Goal: Task Accomplishment & Management: Complete application form

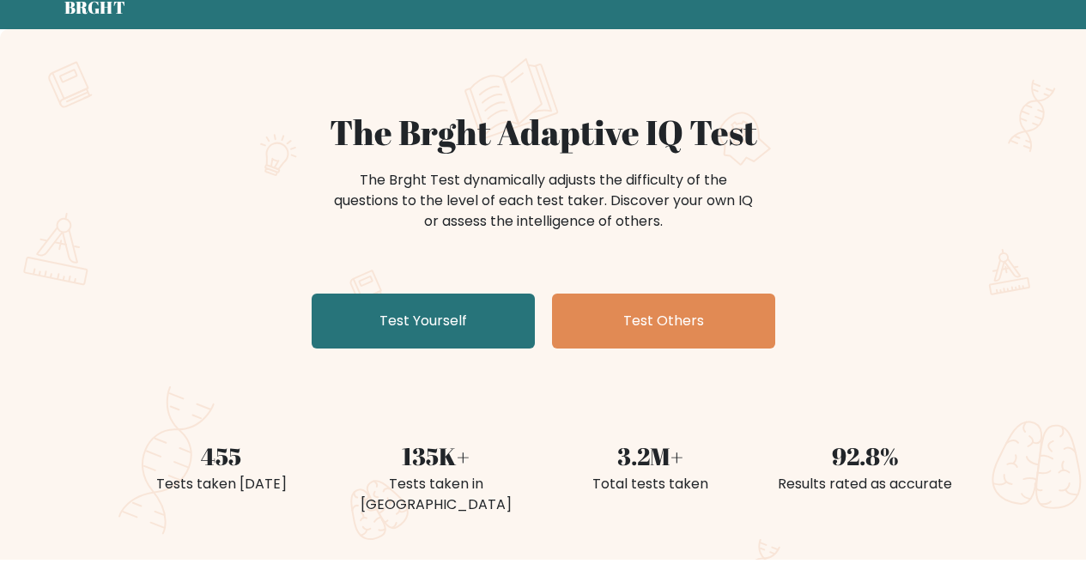
scroll to position [68, 0]
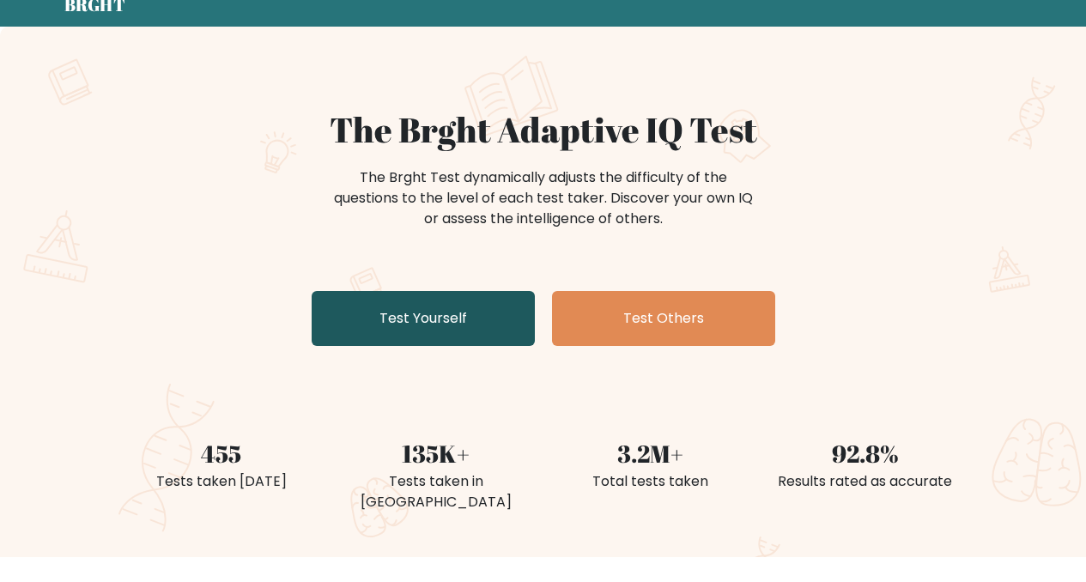
click at [442, 312] on link "Test Yourself" at bounding box center [422, 318] width 223 height 55
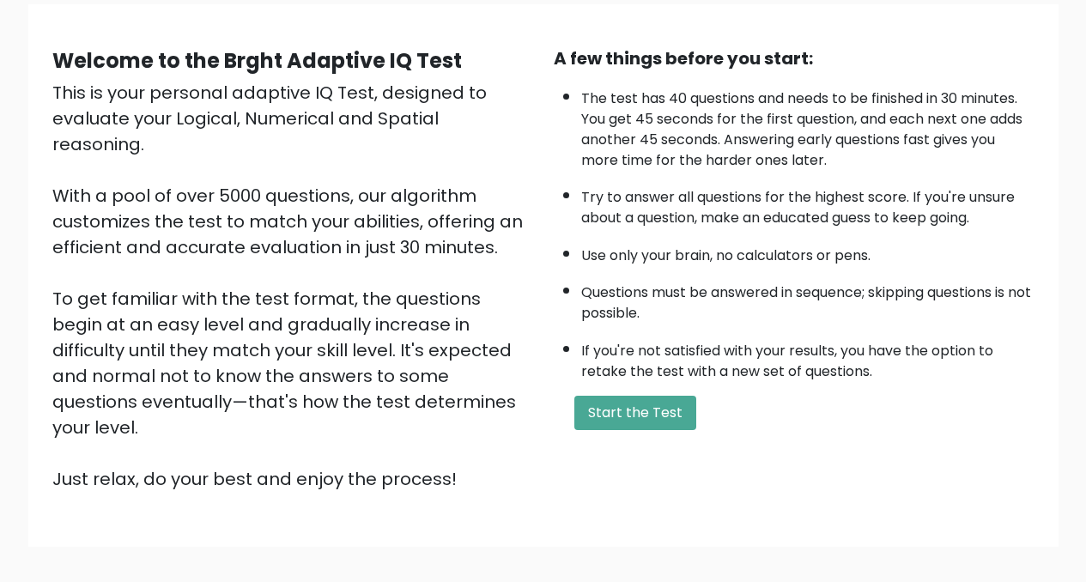
scroll to position [136, 0]
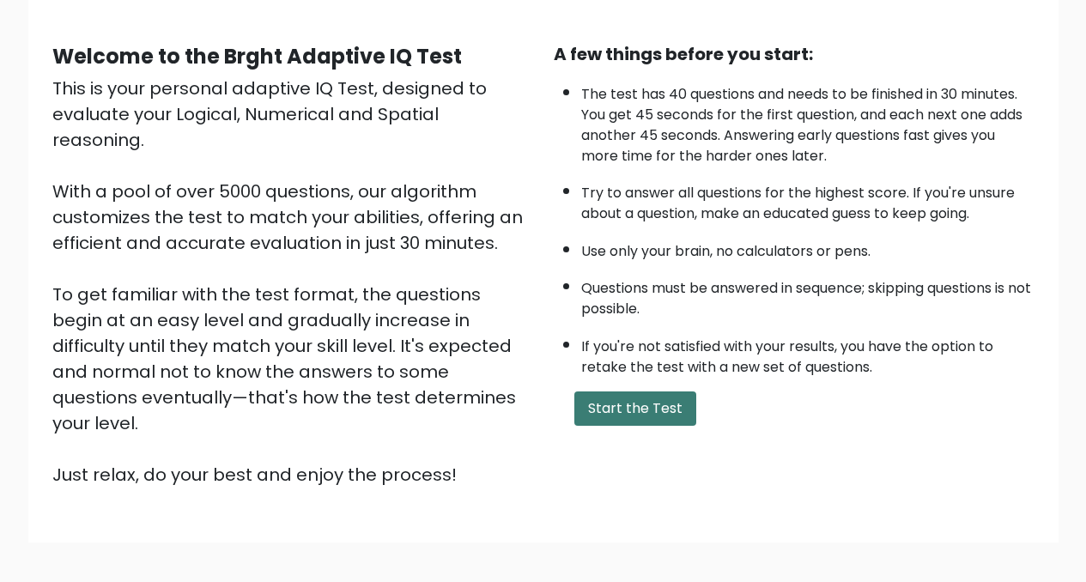
click at [634, 407] on button "Start the Test" at bounding box center [635, 408] width 122 height 34
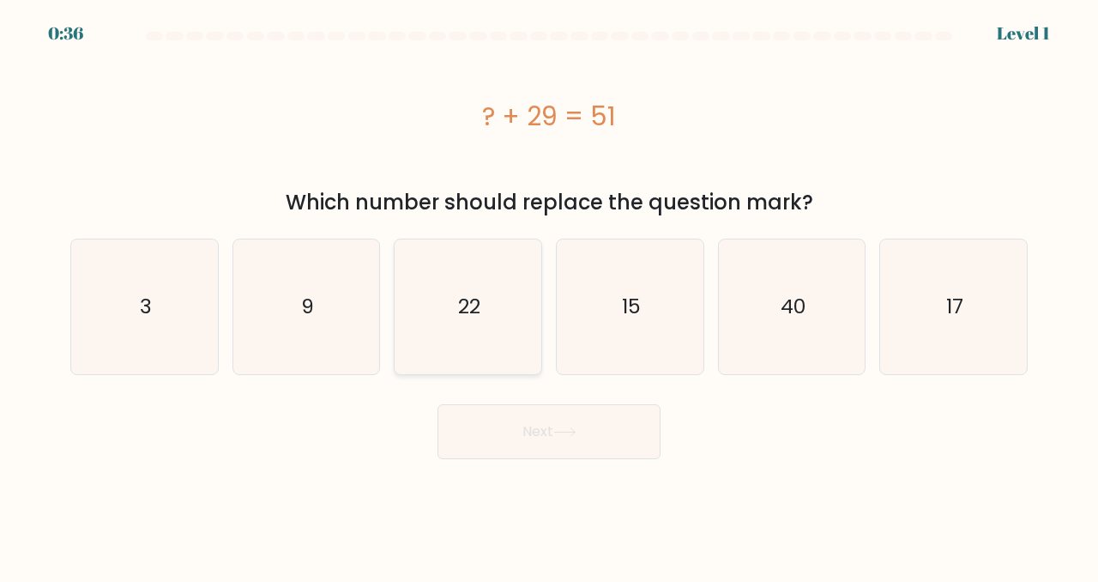
click at [485, 292] on icon "22" at bounding box center [468, 306] width 135 height 135
click at [549, 292] on input "c. 22" at bounding box center [549, 293] width 1 height 4
radio input "true"
click at [522, 427] on button "Next" at bounding box center [549, 431] width 223 height 55
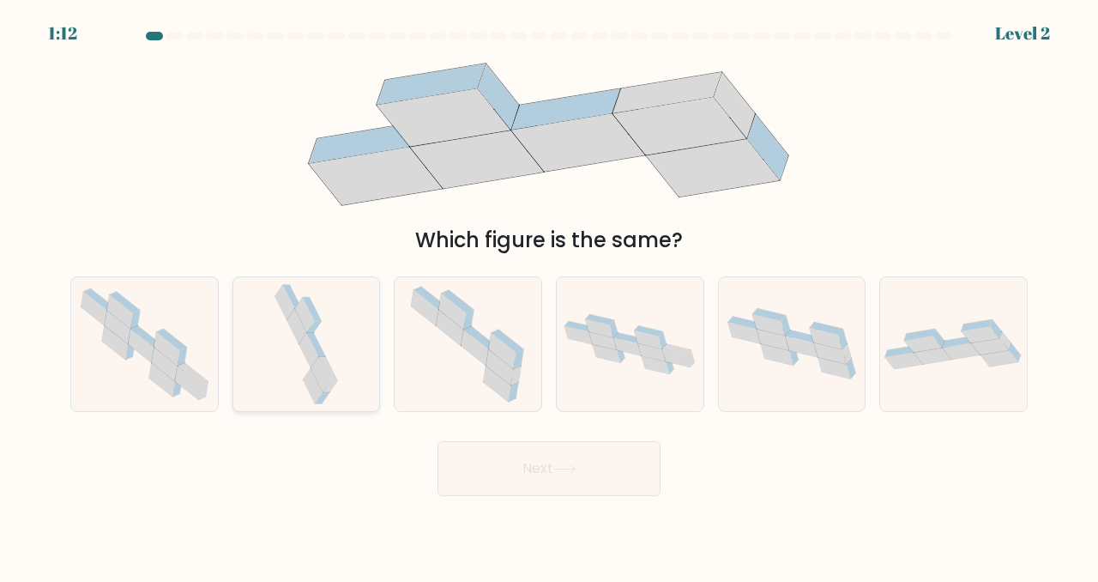
click at [336, 359] on icon at bounding box center [306, 344] width 70 height 135
click at [549, 295] on input "b." at bounding box center [549, 293] width 1 height 4
radio input "true"
click at [494, 462] on button "Next" at bounding box center [549, 468] width 223 height 55
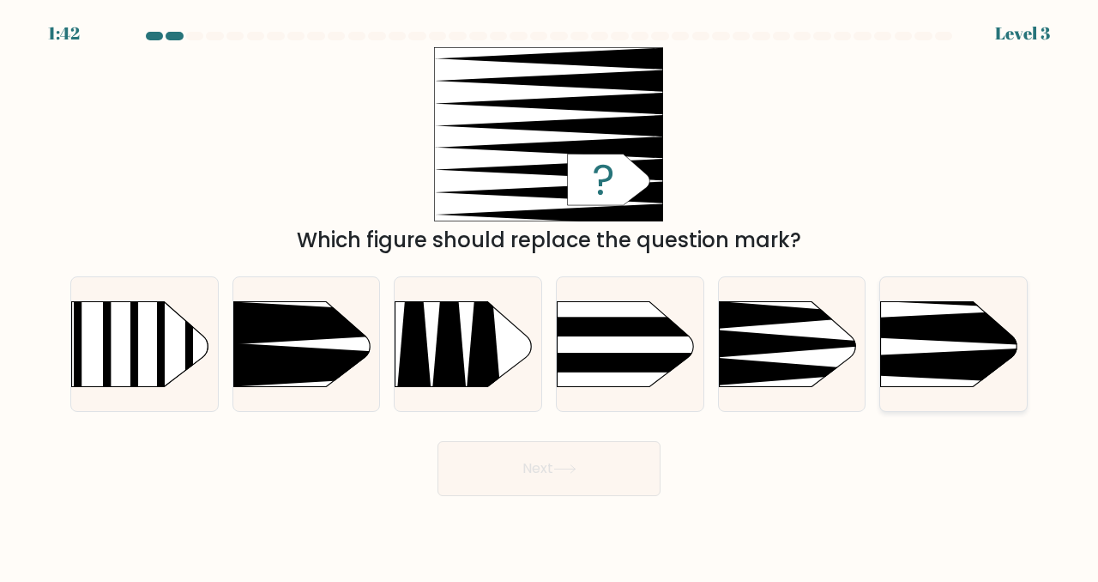
click at [924, 324] on icon at bounding box center [850, 327] width 382 height 36
click at [550, 295] on input "f." at bounding box center [549, 293] width 1 height 4
radio input "true"
click at [583, 456] on button "Next" at bounding box center [549, 468] width 223 height 55
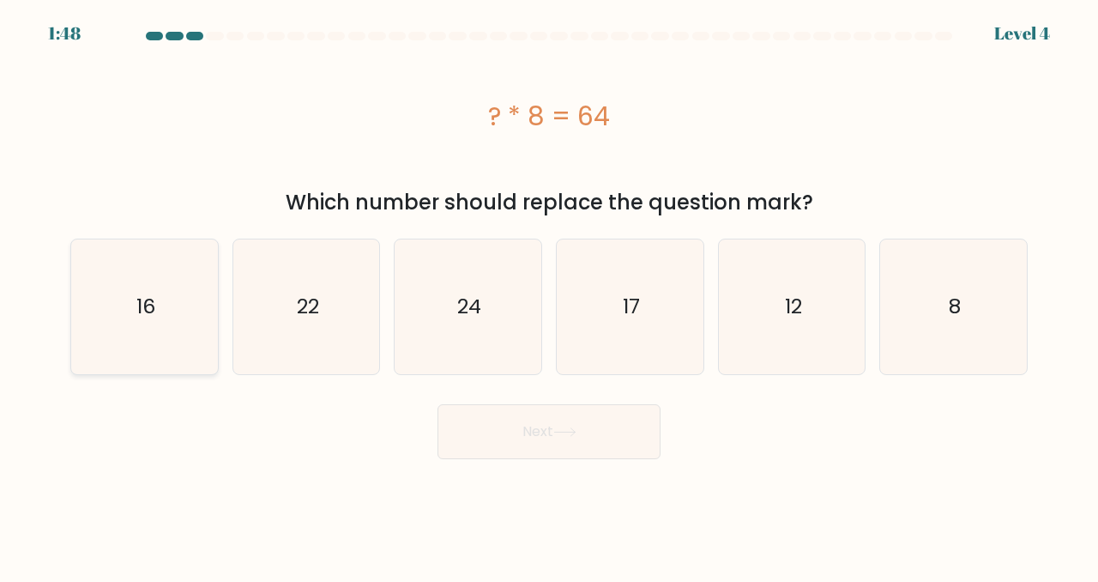
click at [134, 333] on icon "16" at bounding box center [144, 306] width 135 height 135
click at [549, 295] on input "a. 16" at bounding box center [549, 293] width 1 height 4
radio input "true"
click at [787, 343] on icon "12" at bounding box center [792, 306] width 135 height 135
click at [550, 295] on input "e. 12" at bounding box center [549, 293] width 1 height 4
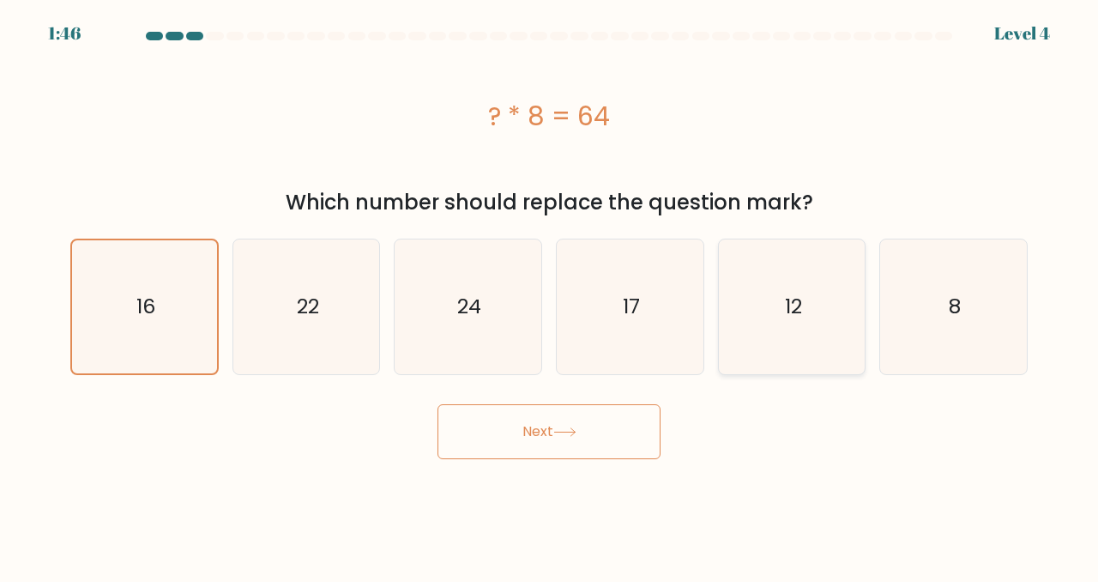
radio input "true"
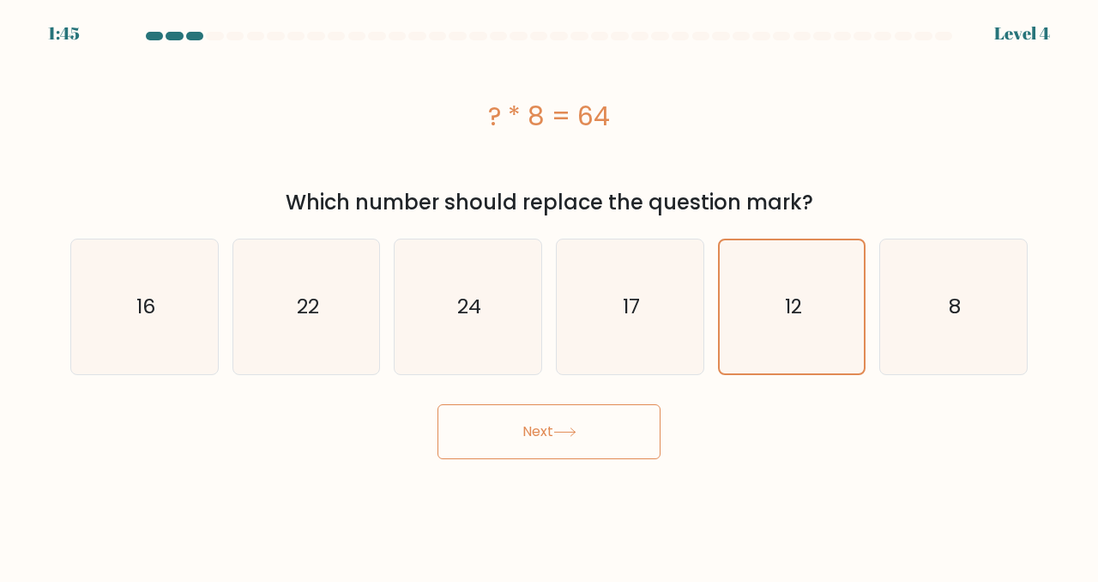
click at [558, 430] on icon at bounding box center [564, 431] width 23 height 9
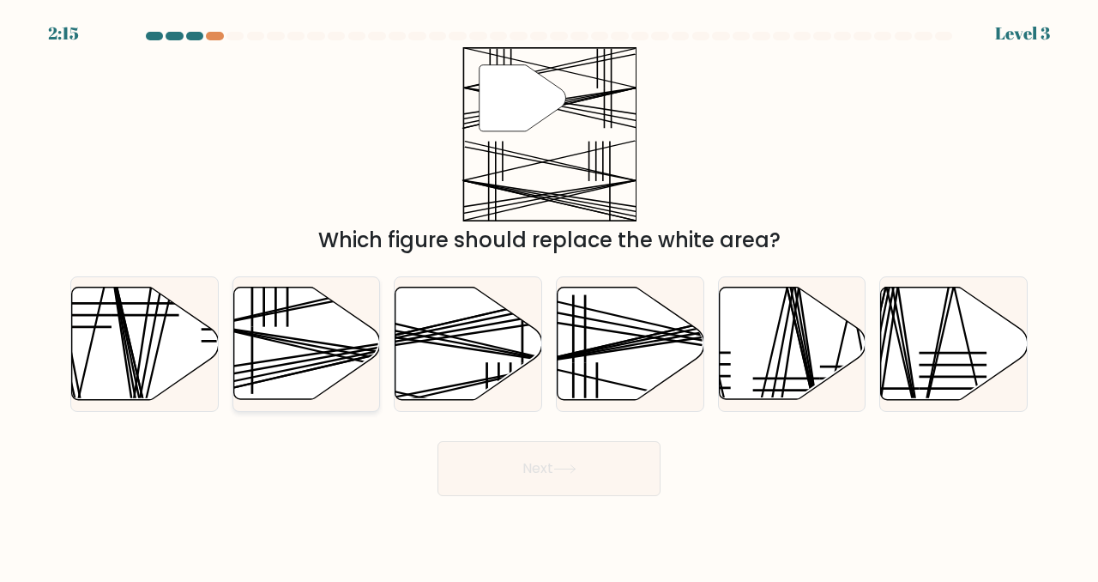
click at [306, 343] on line at bounding box center [354, 353] width 292 height 55
click at [549, 295] on input "b." at bounding box center [549, 293] width 1 height 4
radio input "true"
click at [511, 470] on button "Next" at bounding box center [549, 468] width 223 height 55
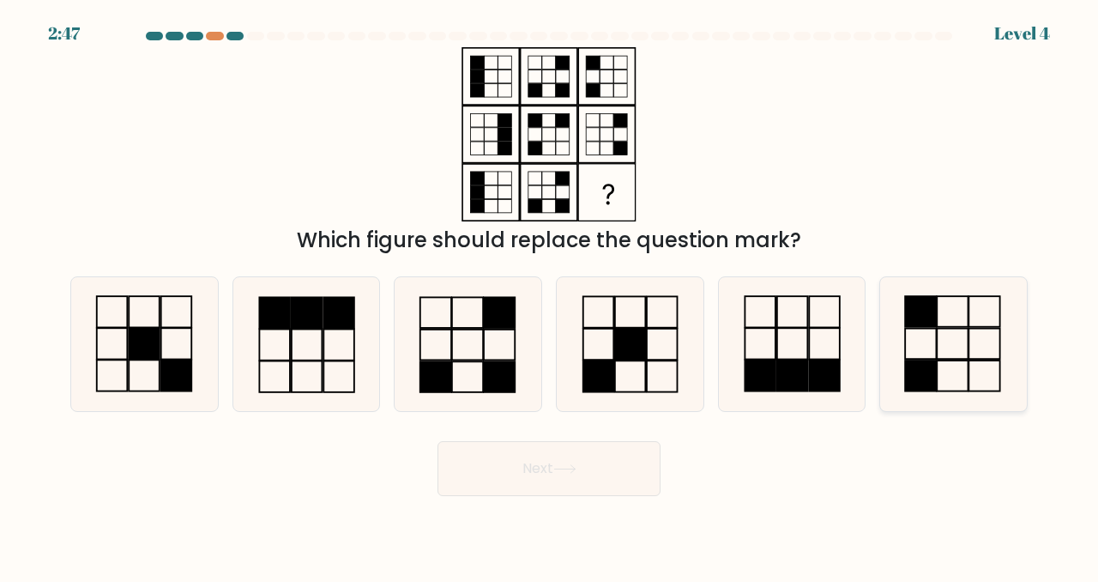
click at [984, 344] on icon at bounding box center [953, 344] width 135 height 135
click at [550, 295] on input "f." at bounding box center [549, 293] width 1 height 4
radio input "true"
click at [558, 472] on icon at bounding box center [564, 468] width 23 height 9
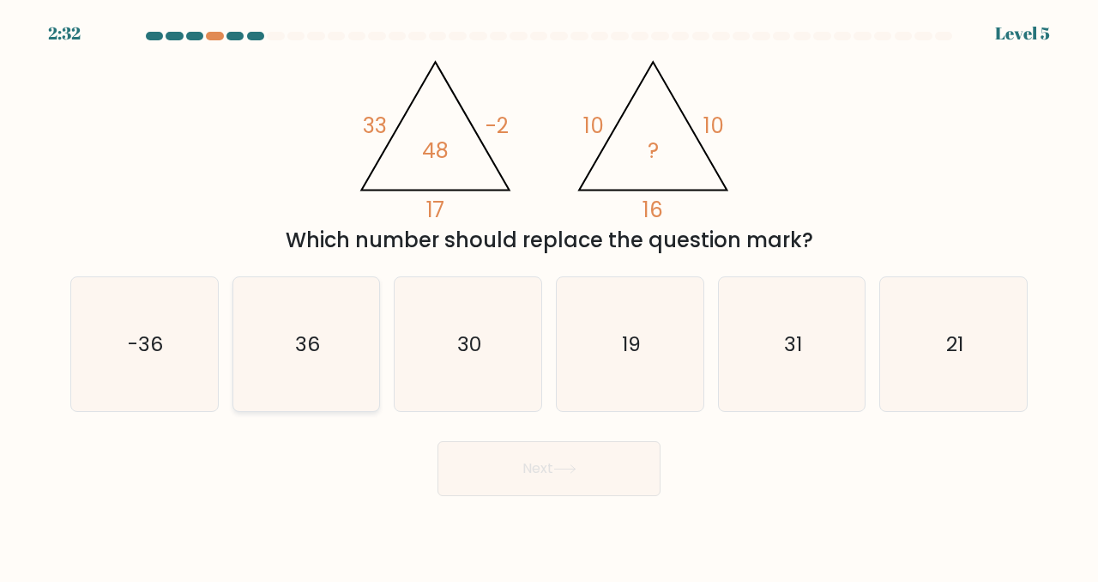
click at [303, 371] on icon "36" at bounding box center [306, 344] width 135 height 135
click at [549, 295] on input "b. 36" at bounding box center [549, 293] width 1 height 4
radio input "true"
click at [510, 466] on button "Next" at bounding box center [549, 468] width 223 height 55
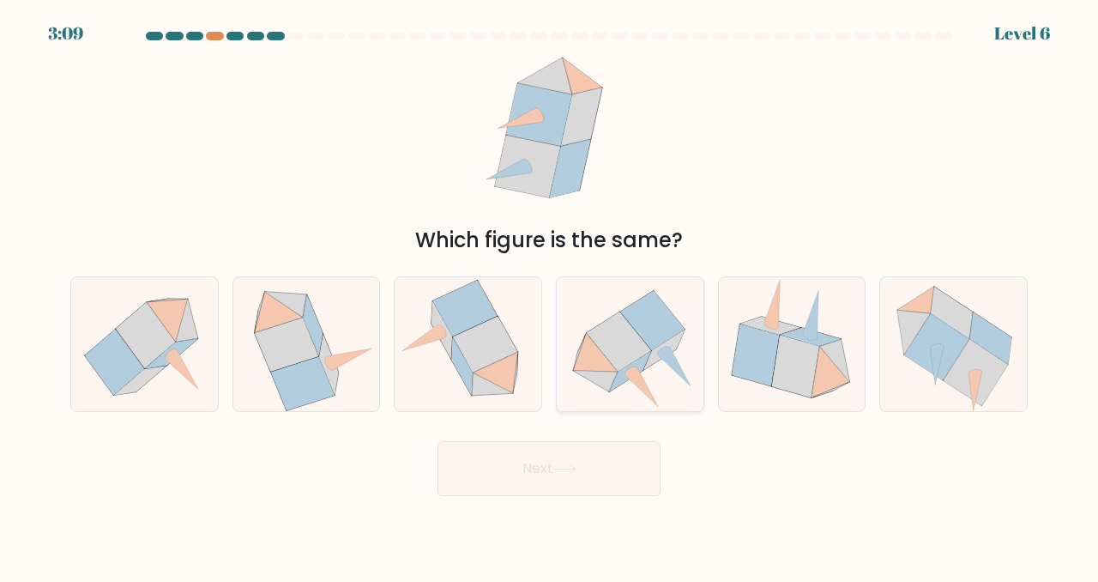
click at [638, 363] on icon at bounding box center [630, 372] width 41 height 40
click at [550, 295] on input "d." at bounding box center [549, 293] width 1 height 4
radio input "true"
click at [535, 469] on button "Next" at bounding box center [549, 468] width 223 height 55
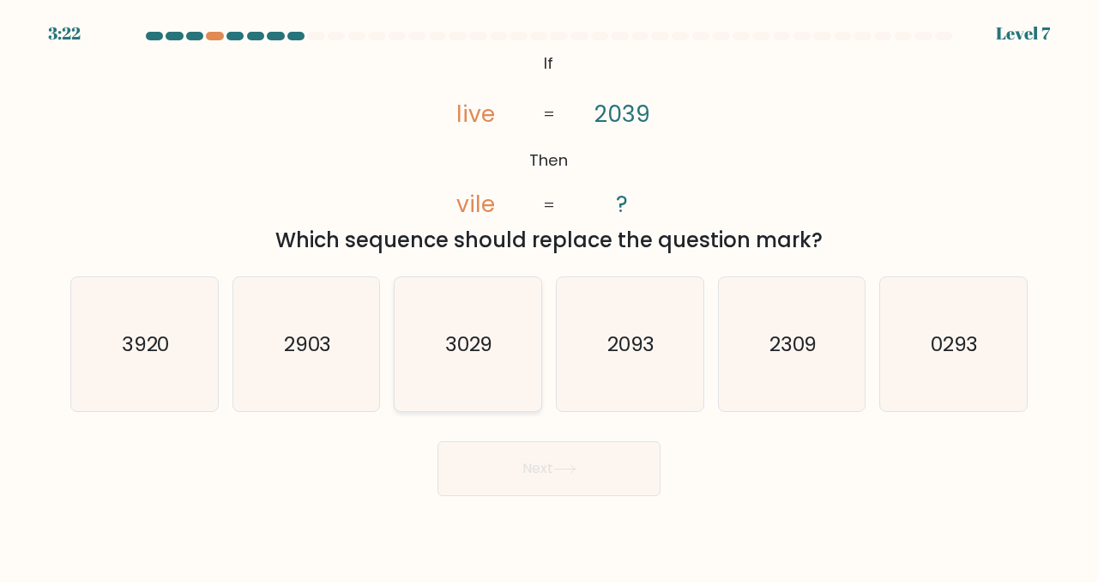
click at [497, 350] on icon "3029" at bounding box center [468, 344] width 135 height 135
click at [549, 295] on input "c. 3029" at bounding box center [549, 293] width 1 height 4
radio input "true"
click at [530, 470] on button "Next" at bounding box center [549, 468] width 223 height 55
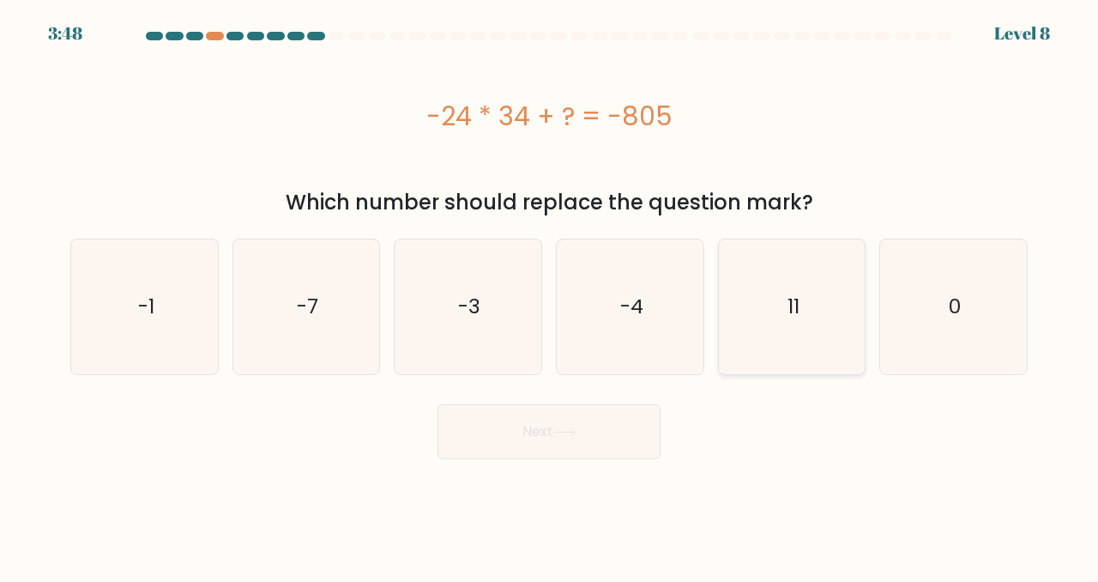
click at [770, 318] on icon "11" at bounding box center [792, 306] width 135 height 135
click at [550, 295] on input "e. 11" at bounding box center [549, 293] width 1 height 4
radio input "true"
click at [564, 436] on icon at bounding box center [564, 431] width 23 height 9
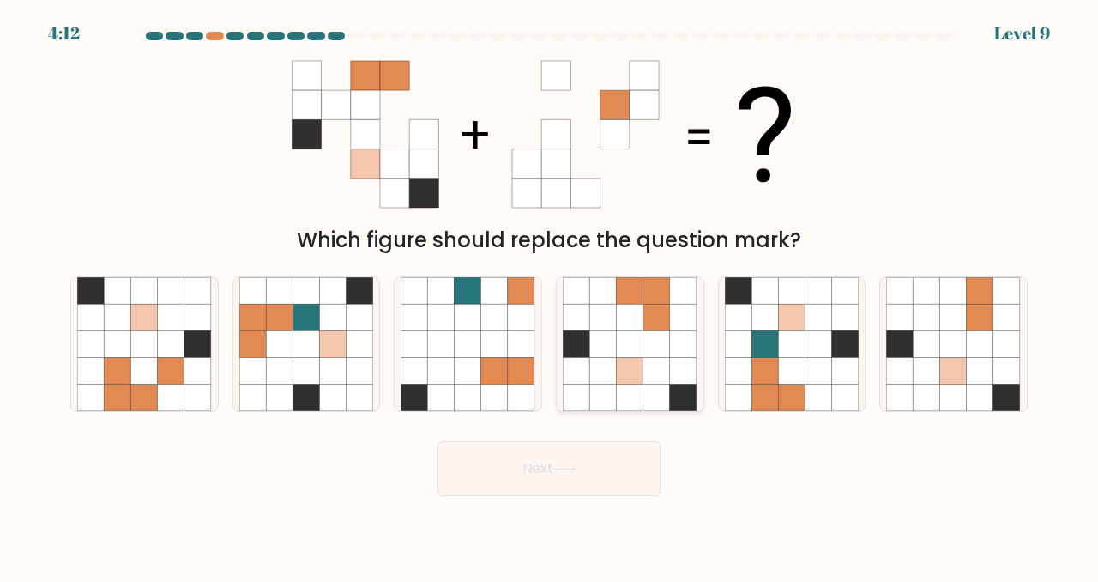
click at [658, 334] on icon at bounding box center [657, 343] width 27 height 27
click at [550, 295] on input "d." at bounding box center [549, 293] width 1 height 4
radio input "true"
click at [554, 470] on button "Next" at bounding box center [549, 468] width 223 height 55
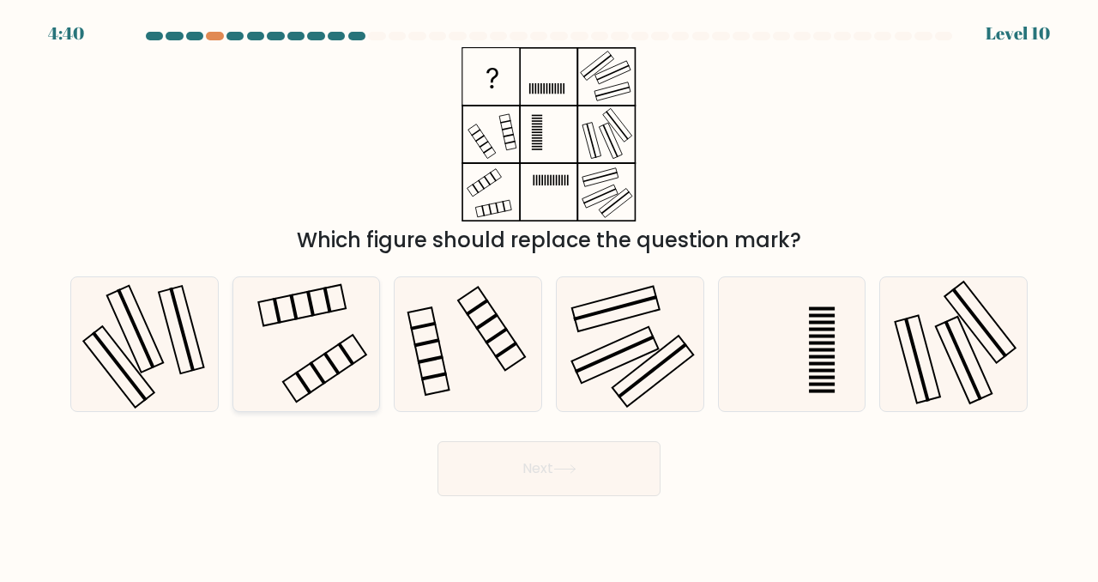
click at [282, 342] on icon at bounding box center [306, 344] width 135 height 135
click at [549, 295] on input "b." at bounding box center [549, 293] width 1 height 4
radio input "true"
click at [545, 469] on button "Next" at bounding box center [549, 468] width 223 height 55
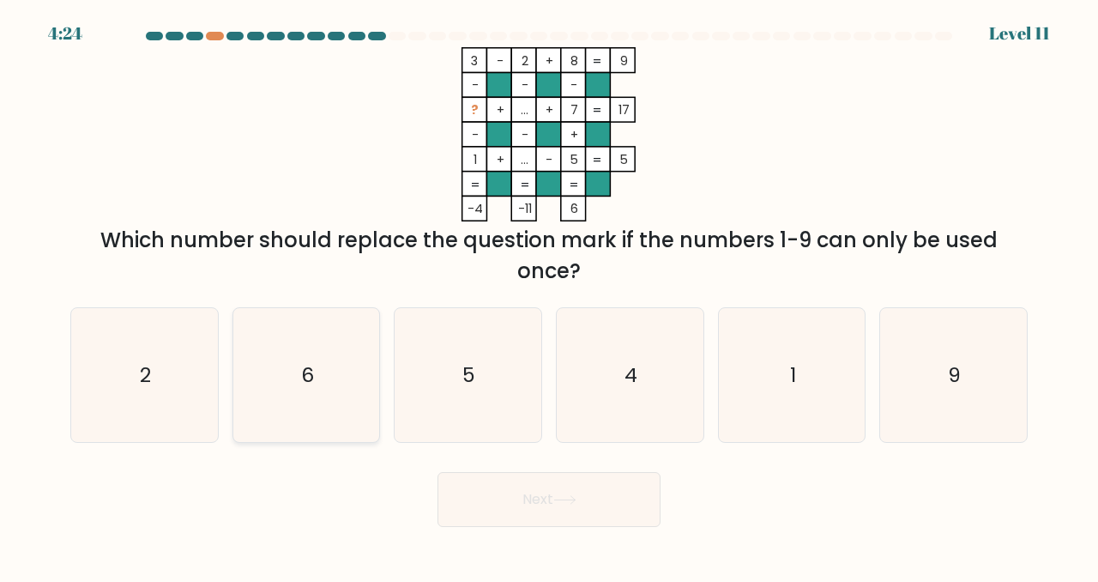
click at [318, 380] on icon "6" at bounding box center [306, 375] width 135 height 135
click at [549, 295] on input "b. 6" at bounding box center [549, 293] width 1 height 4
radio input "true"
click at [540, 517] on button "Next" at bounding box center [549, 499] width 223 height 55
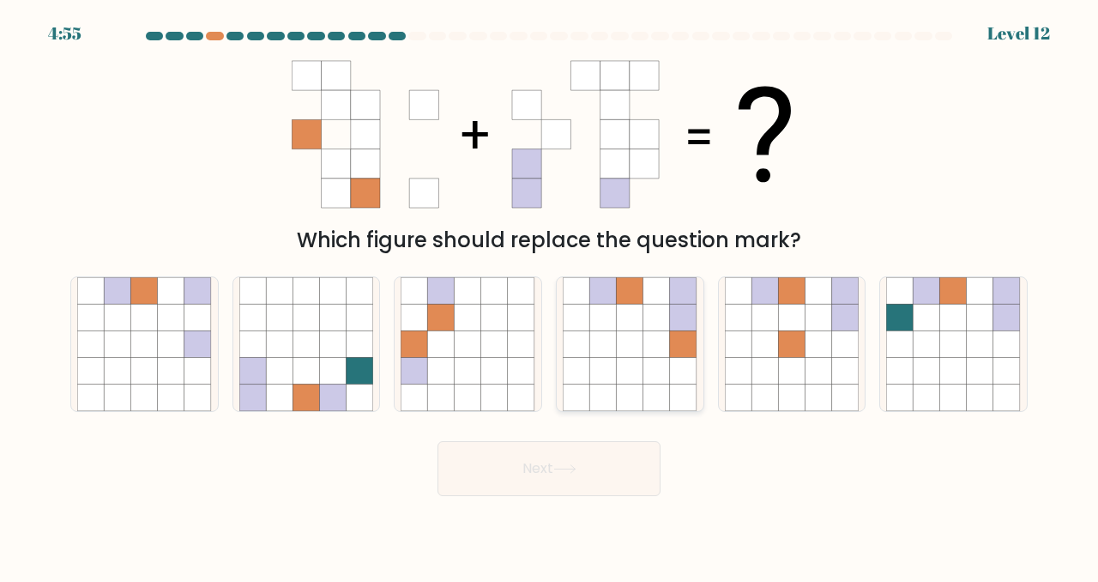
click at [622, 361] on icon at bounding box center [630, 371] width 27 height 27
click at [550, 295] on input "d." at bounding box center [549, 293] width 1 height 4
radio input "true"
click at [561, 465] on icon at bounding box center [564, 468] width 23 height 9
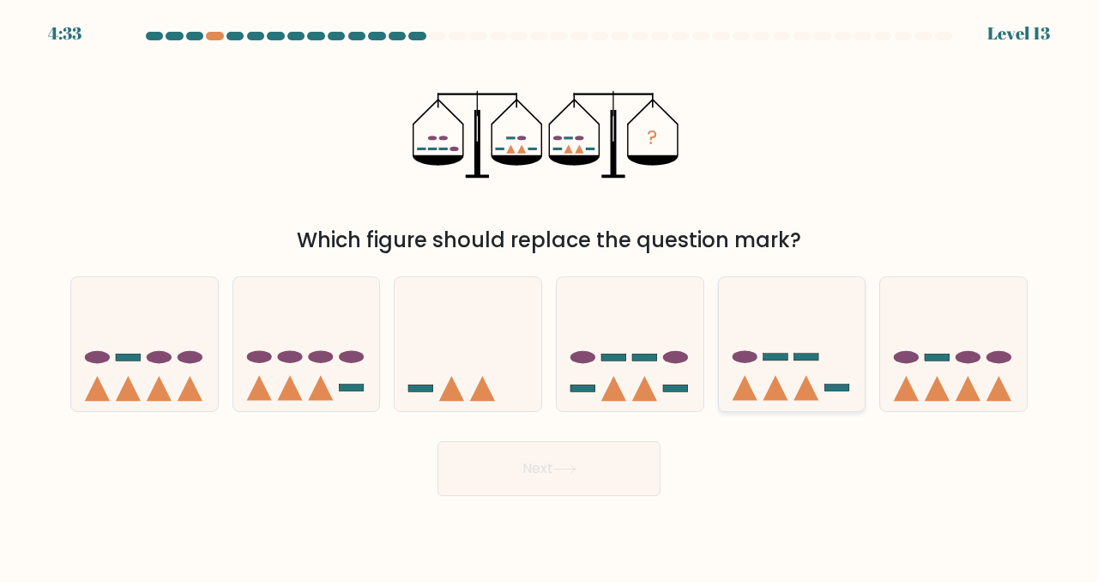
click at [751, 380] on icon at bounding box center [792, 343] width 147 height 121
click at [550, 295] on input "e." at bounding box center [549, 293] width 1 height 4
radio input "true"
click at [577, 472] on icon at bounding box center [564, 468] width 23 height 9
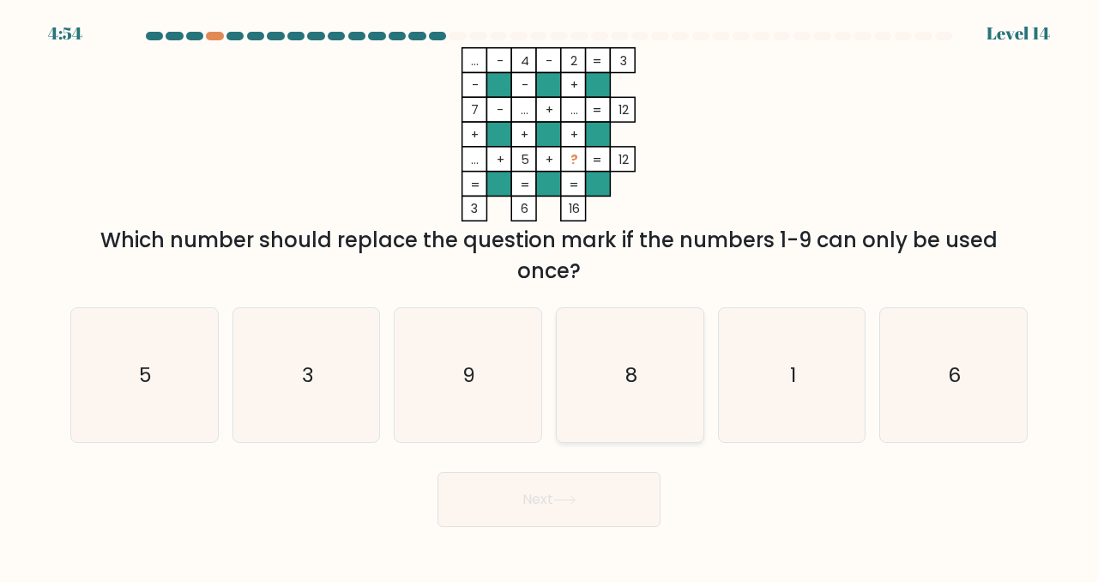
click at [621, 378] on icon "8" at bounding box center [630, 375] width 135 height 135
click at [550, 295] on input "d. 8" at bounding box center [549, 293] width 1 height 4
radio input "true"
click at [559, 513] on button "Next" at bounding box center [549, 499] width 223 height 55
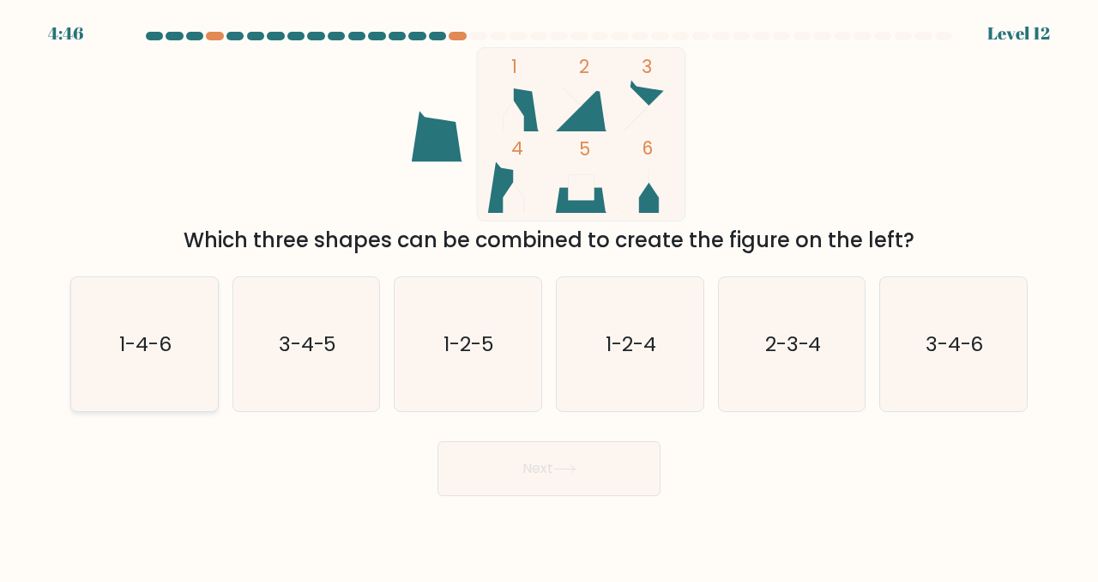
click at [112, 345] on icon "1-4-6" at bounding box center [144, 344] width 135 height 135
click at [549, 295] on input "a. 1-4-6" at bounding box center [549, 293] width 1 height 4
radio input "true"
click at [499, 467] on button "Next" at bounding box center [549, 468] width 223 height 55
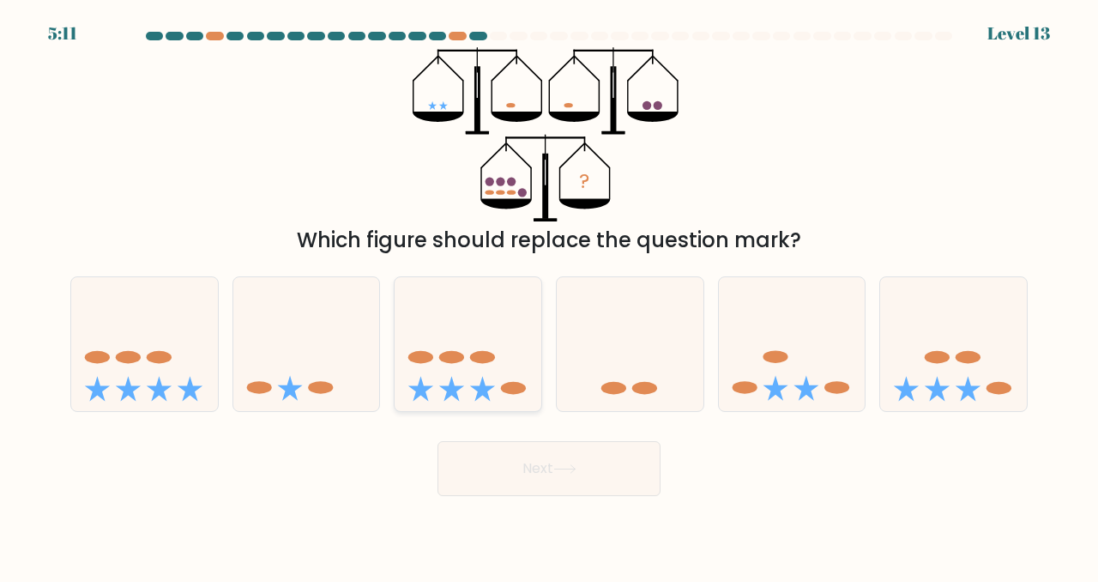
click at [473, 380] on icon at bounding box center [468, 343] width 147 height 121
click at [549, 295] on input "c." at bounding box center [549, 293] width 1 height 4
radio input "true"
click at [550, 471] on button "Next" at bounding box center [549, 468] width 223 height 55
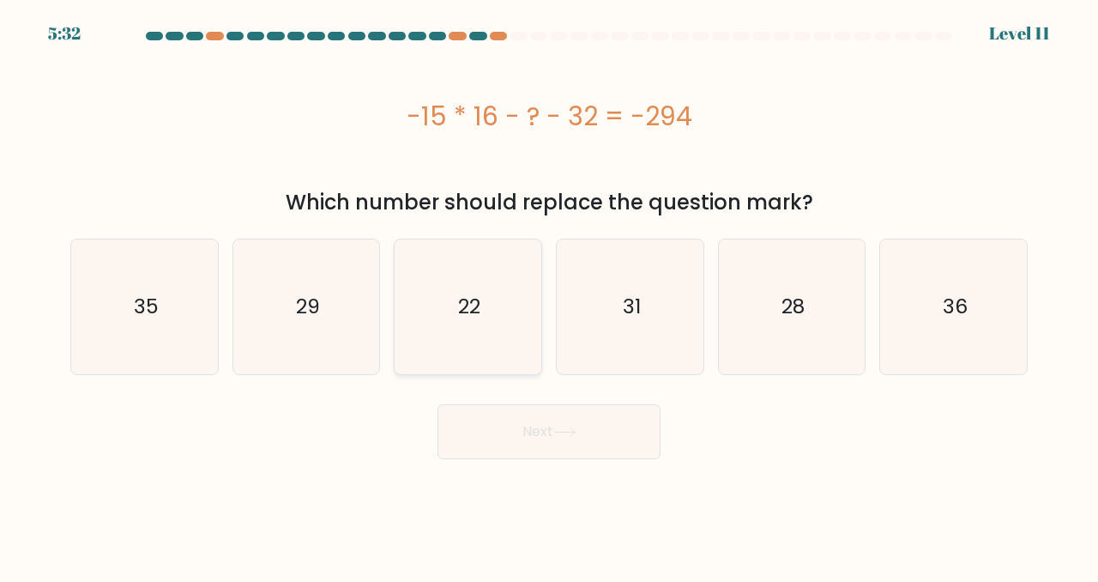
click at [488, 322] on icon "22" at bounding box center [468, 306] width 135 height 135
click at [549, 295] on input "c. 22" at bounding box center [549, 293] width 1 height 4
radio input "true"
click at [508, 436] on button "Next" at bounding box center [549, 431] width 223 height 55
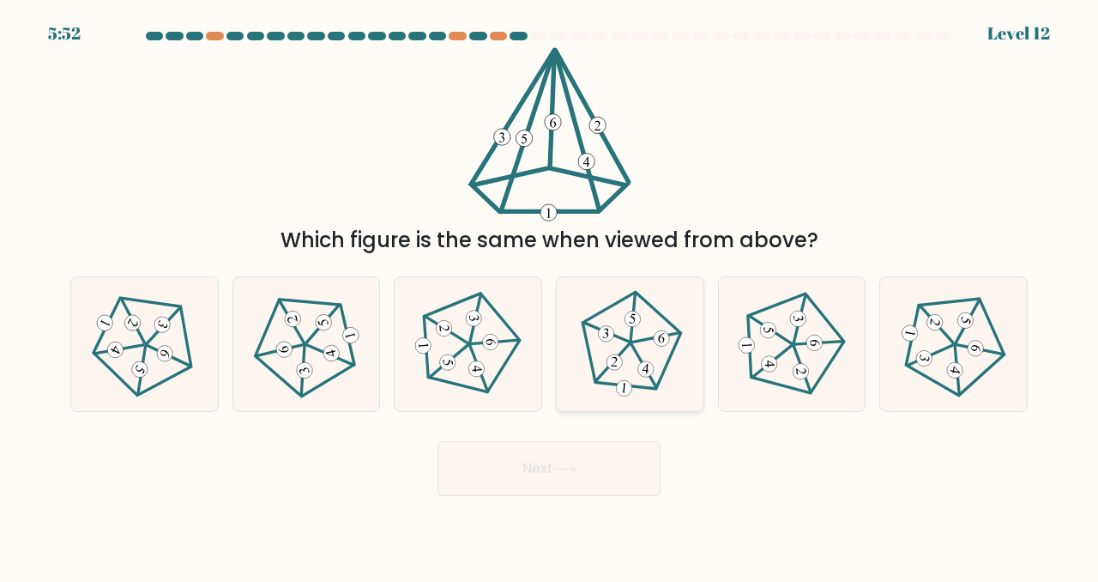
click at [632, 360] on icon at bounding box center [630, 343] width 107 height 107
click at [550, 295] on input "d." at bounding box center [549, 293] width 1 height 4
radio input "true"
click at [591, 466] on button "Next" at bounding box center [549, 468] width 223 height 55
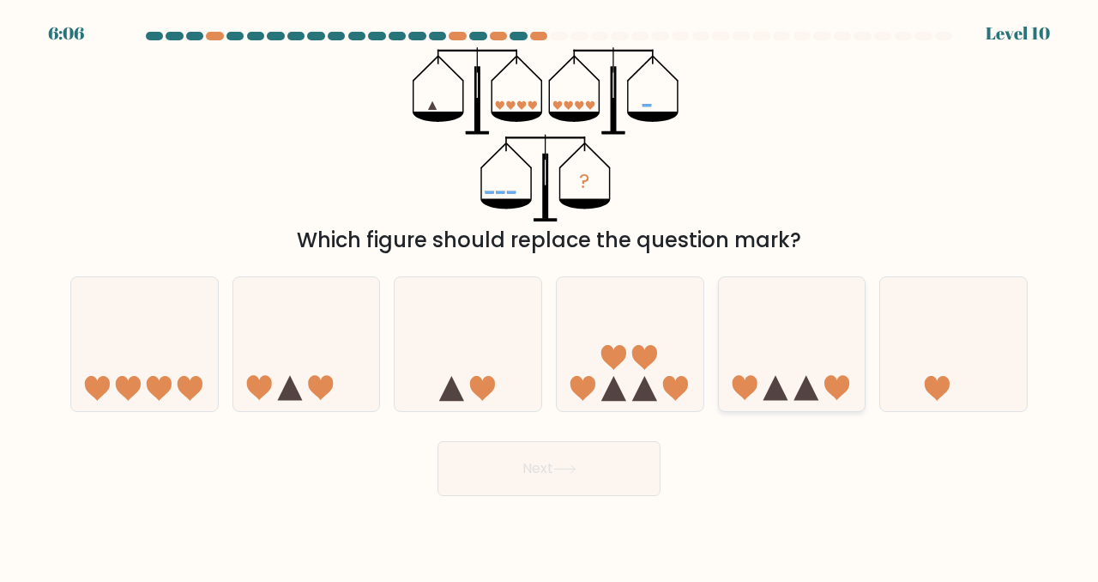
click at [785, 376] on icon at bounding box center [792, 343] width 147 height 121
click at [550, 295] on input "e." at bounding box center [549, 293] width 1 height 4
radio input "true"
click at [593, 474] on button "Next" at bounding box center [549, 468] width 223 height 55
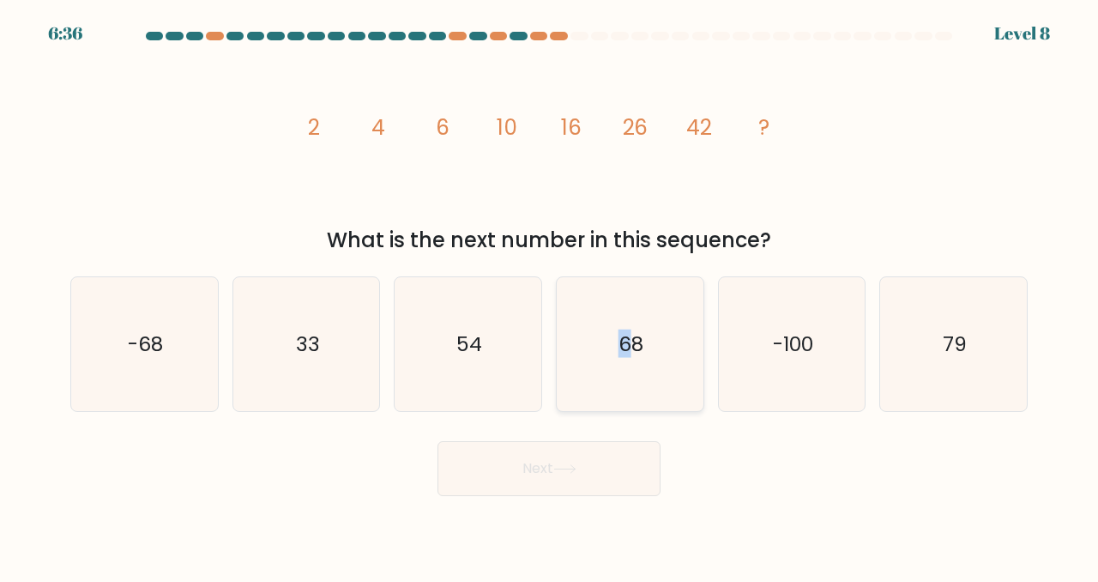
click at [625, 363] on icon "68" at bounding box center [630, 344] width 135 height 135
click at [604, 476] on button "Next" at bounding box center [549, 468] width 223 height 55
click at [621, 382] on icon "68" at bounding box center [630, 344] width 135 height 135
click at [550, 295] on input "d. 68" at bounding box center [549, 293] width 1 height 4
radio input "true"
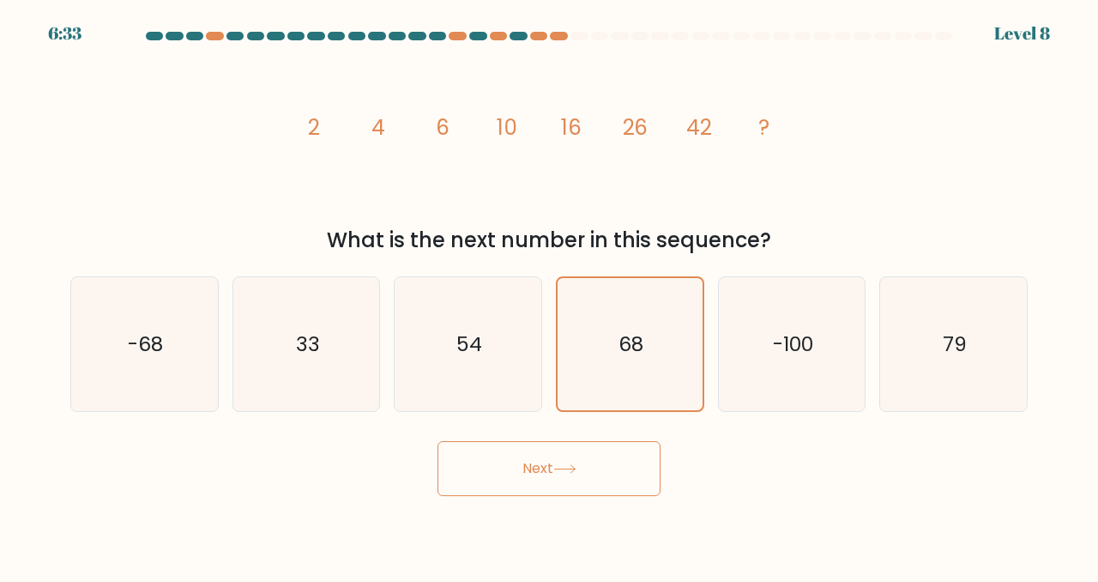
click at [575, 469] on icon at bounding box center [564, 469] width 21 height 8
click at [556, 463] on button "Next" at bounding box center [549, 468] width 223 height 55
click at [619, 345] on text "68" at bounding box center [631, 343] width 25 height 27
click at [550, 295] on input "d. 68" at bounding box center [549, 293] width 1 height 4
click at [534, 470] on button "Next" at bounding box center [549, 468] width 223 height 55
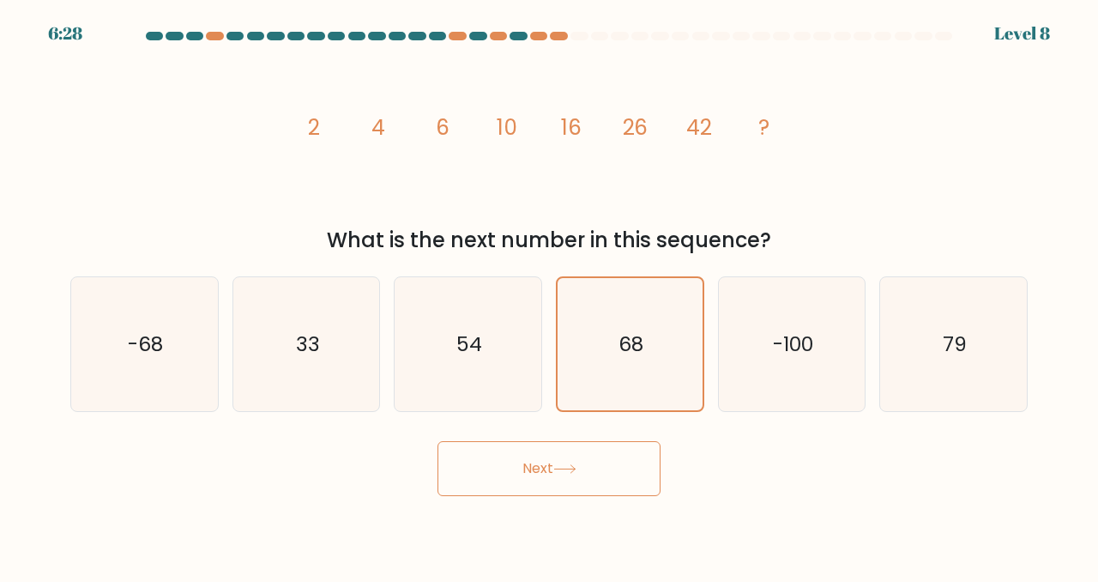
click at [534, 470] on button "Next" at bounding box center [549, 468] width 223 height 55
click at [463, 345] on text "54" at bounding box center [470, 344] width 26 height 28
click at [549, 295] on input "c. 54" at bounding box center [549, 293] width 1 height 4
radio input "true"
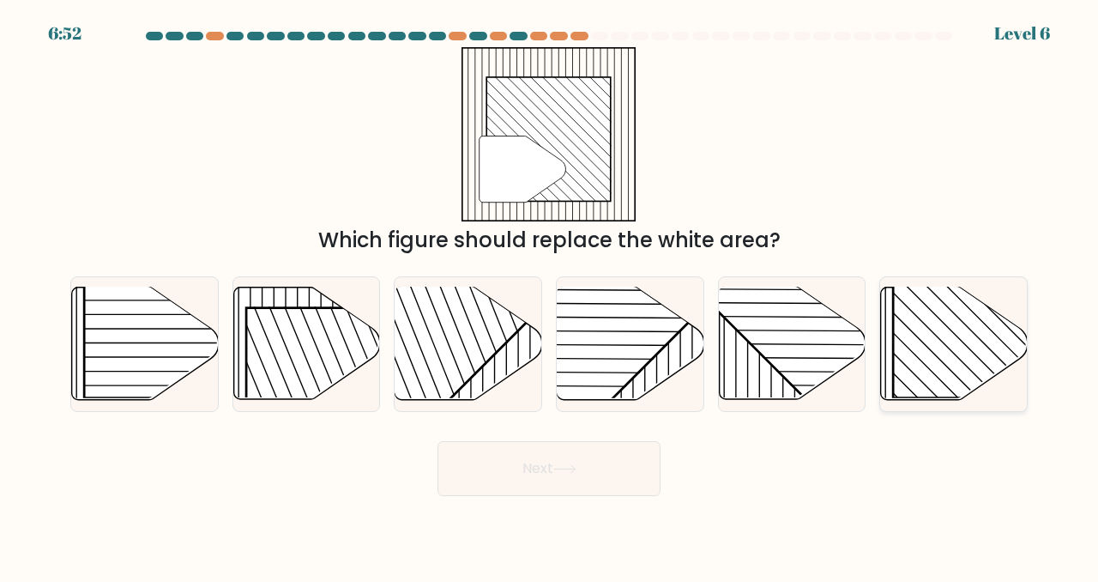
click at [919, 342] on rect at bounding box center [998, 293] width 210 height 210
click at [550, 295] on input "f." at bounding box center [549, 293] width 1 height 4
radio input "true"
click at [626, 473] on button "Next" at bounding box center [549, 468] width 223 height 55
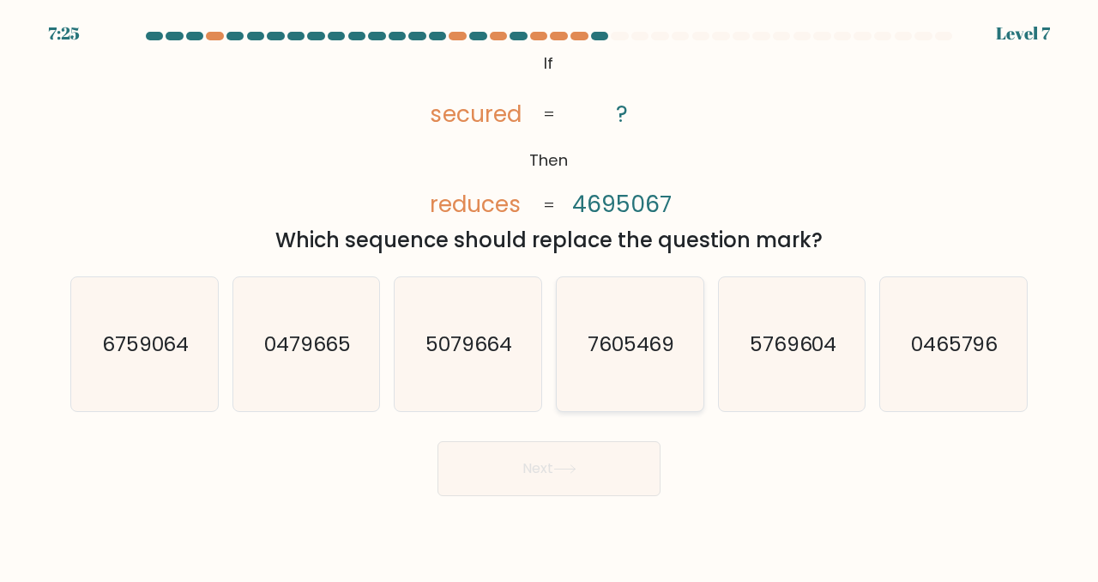
click at [628, 329] on icon "7605469" at bounding box center [630, 344] width 135 height 135
click at [550, 295] on input "d. 7605469" at bounding box center [549, 293] width 1 height 4
radio input "true"
click at [577, 473] on icon at bounding box center [564, 468] width 23 height 9
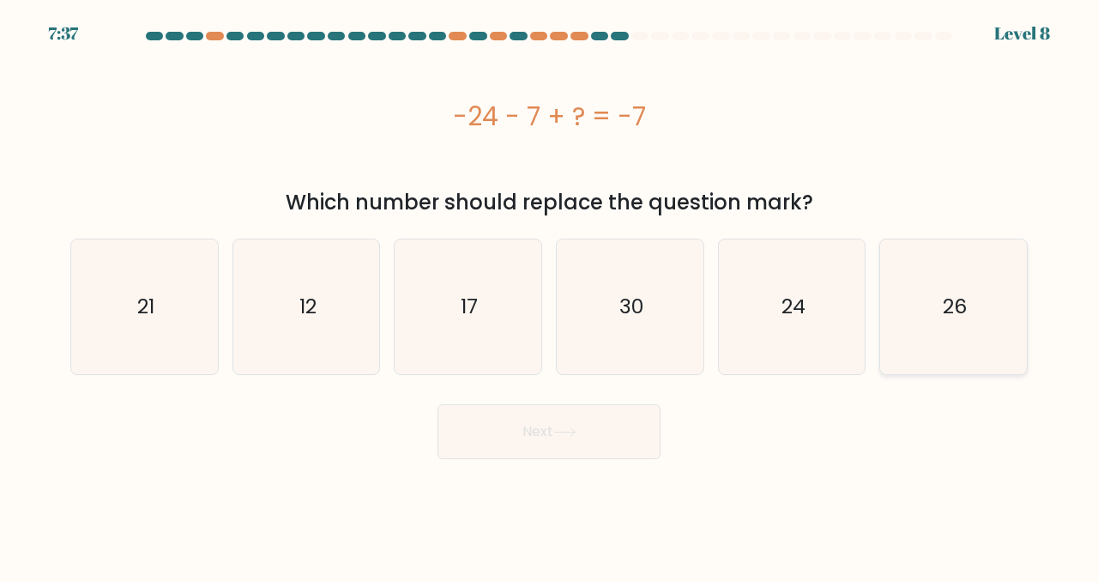
click at [916, 314] on icon "26" at bounding box center [953, 306] width 135 height 135
click at [550, 295] on input "f. 26" at bounding box center [549, 293] width 1 height 4
radio input "true"
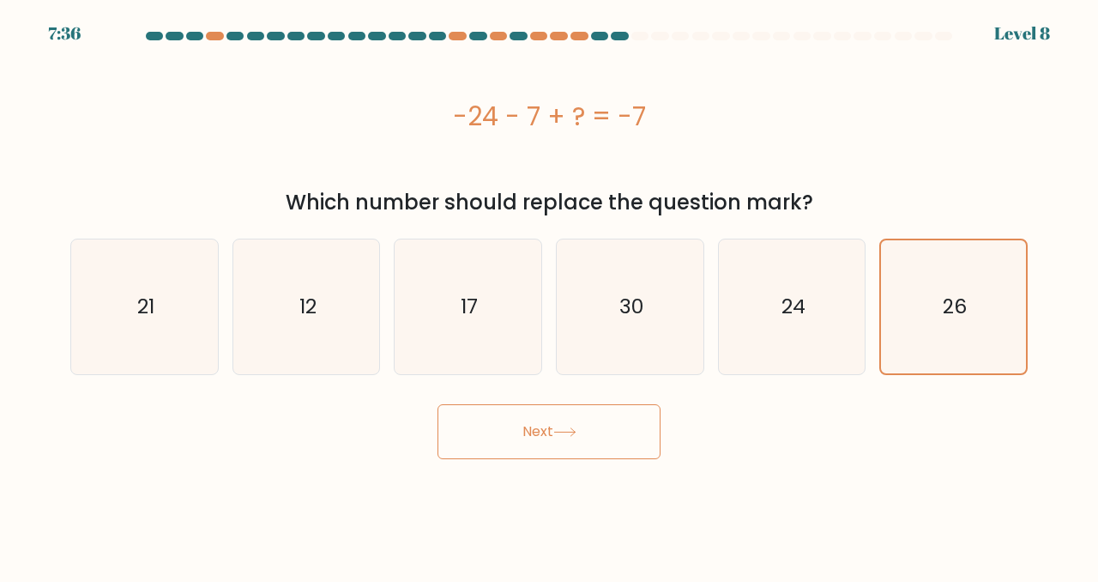
click at [511, 436] on button "Next" at bounding box center [549, 431] width 223 height 55
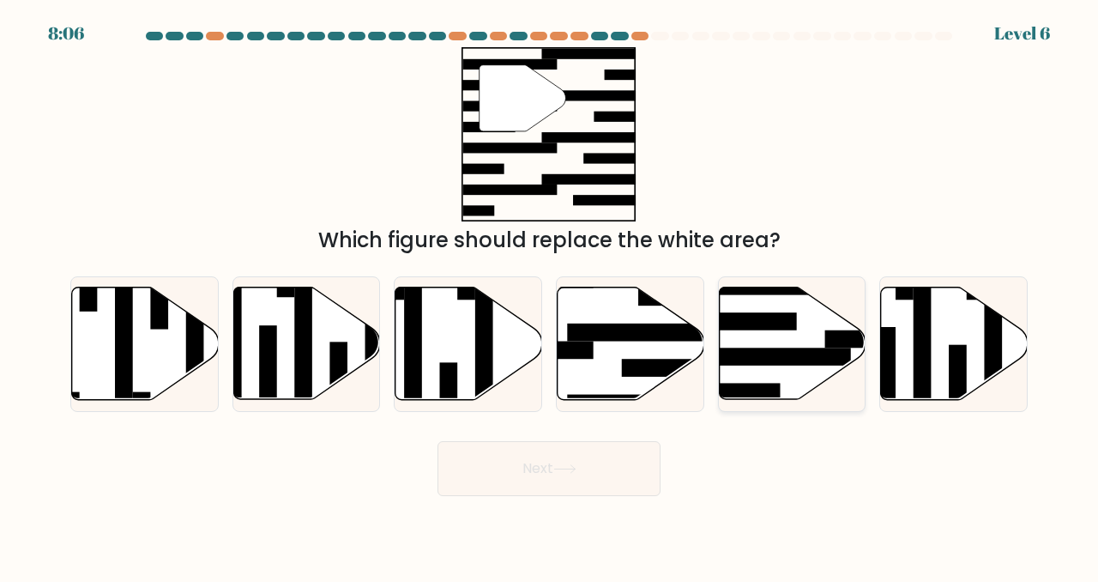
click at [777, 341] on icon at bounding box center [792, 343] width 147 height 112
click at [550, 295] on input "e." at bounding box center [549, 293] width 1 height 4
radio input "true"
click at [591, 463] on button "Next" at bounding box center [549, 468] width 223 height 55
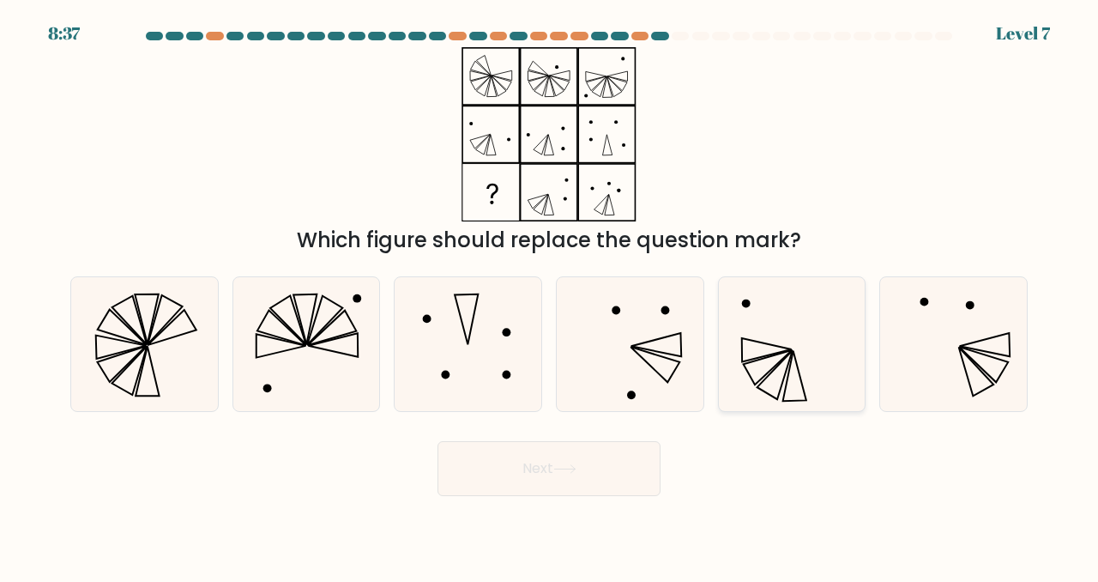
click at [795, 360] on icon at bounding box center [794, 376] width 23 height 51
click at [550, 295] on input "e." at bounding box center [549, 293] width 1 height 4
radio input "true"
click at [574, 466] on icon at bounding box center [564, 468] width 23 height 9
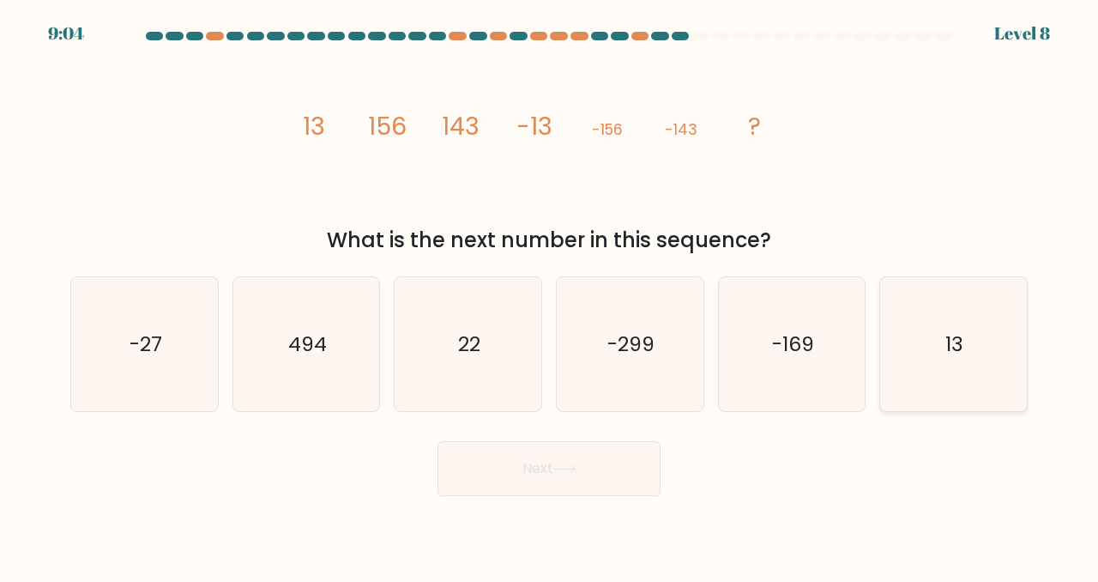
click at [965, 352] on icon "13" at bounding box center [953, 344] width 135 height 135
click at [550, 295] on input "f. 13" at bounding box center [549, 293] width 1 height 4
radio input "true"
click at [568, 463] on button "Next" at bounding box center [549, 468] width 223 height 55
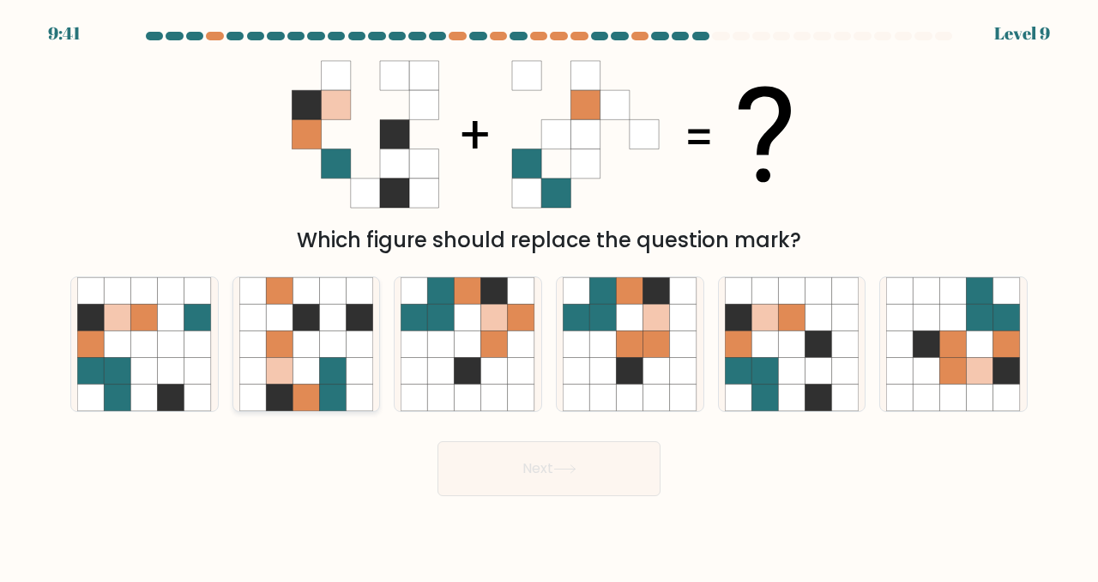
click at [332, 363] on icon at bounding box center [333, 371] width 27 height 27
click at [549, 295] on input "b." at bounding box center [549, 293] width 1 height 4
radio input "true"
click at [779, 364] on icon at bounding box center [791, 371] width 27 height 27
click at [550, 295] on input "e." at bounding box center [549, 293] width 1 height 4
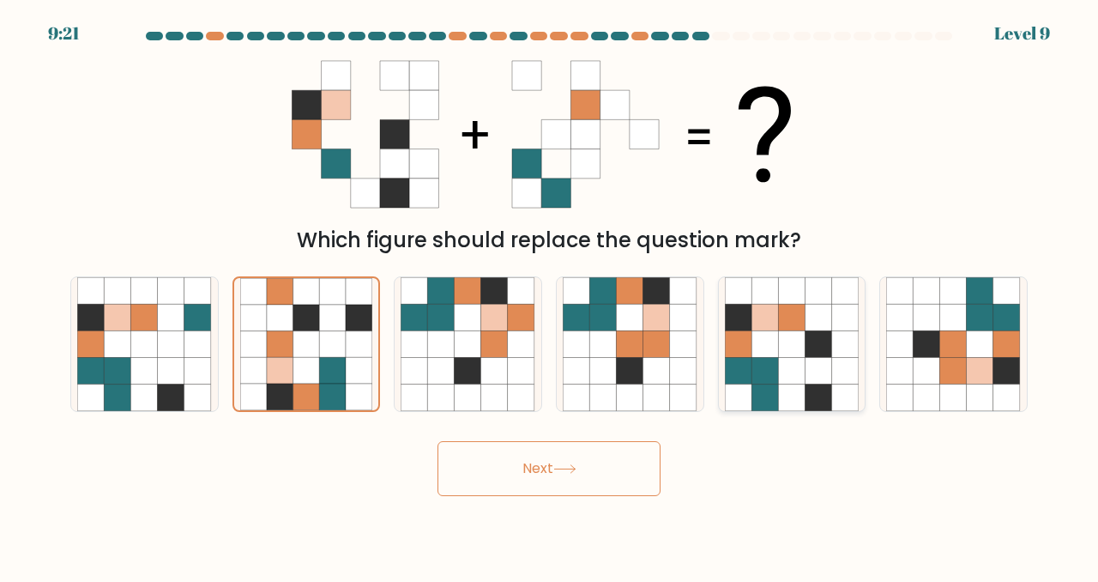
radio input "true"
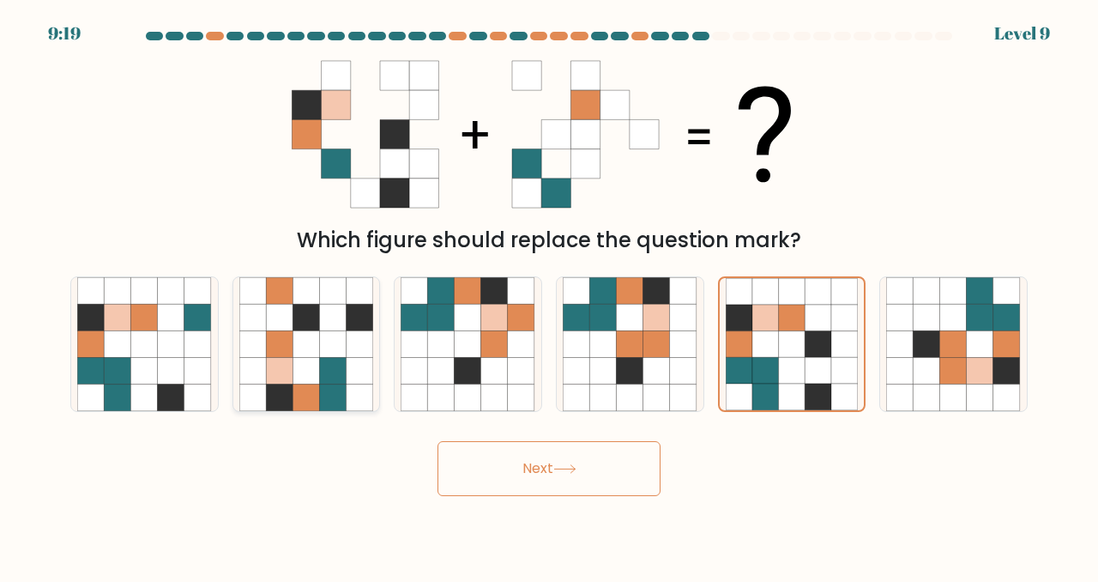
click at [302, 352] on icon at bounding box center [306, 343] width 27 height 27
click at [549, 295] on input "b." at bounding box center [549, 293] width 1 height 4
radio input "true"
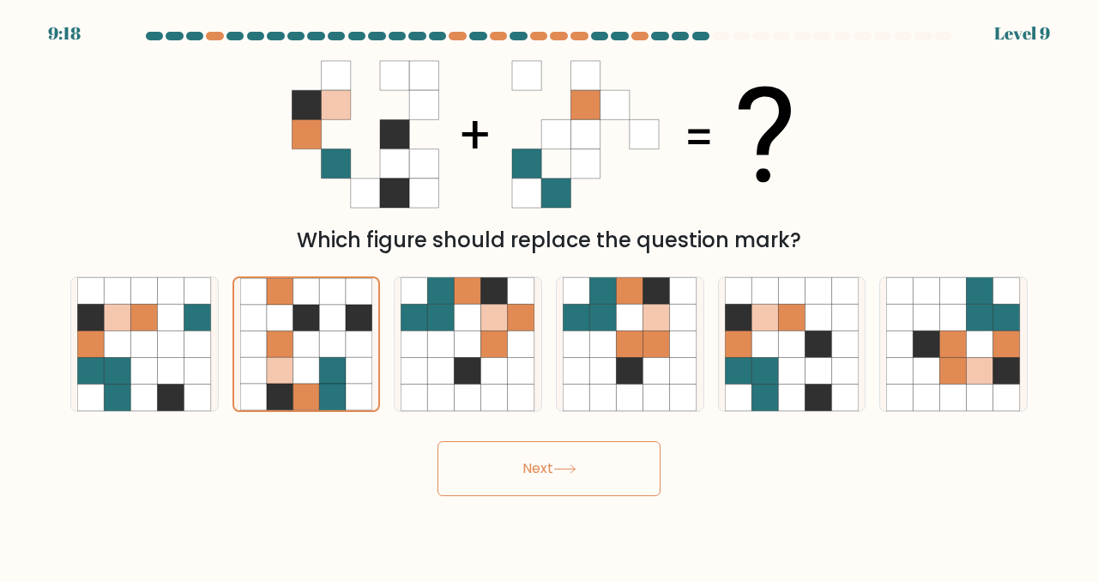
click at [508, 470] on button "Next" at bounding box center [549, 468] width 223 height 55
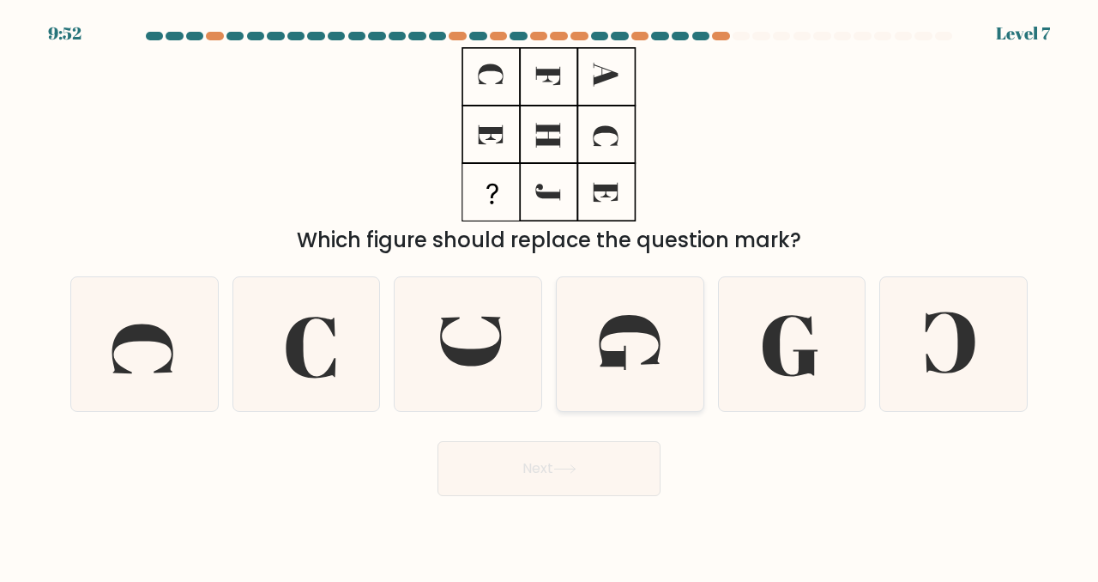
click at [638, 360] on icon at bounding box center [630, 344] width 135 height 135
click at [550, 295] on input "d." at bounding box center [549, 293] width 1 height 4
radio input "true"
click at [543, 464] on button "Next" at bounding box center [549, 468] width 223 height 55
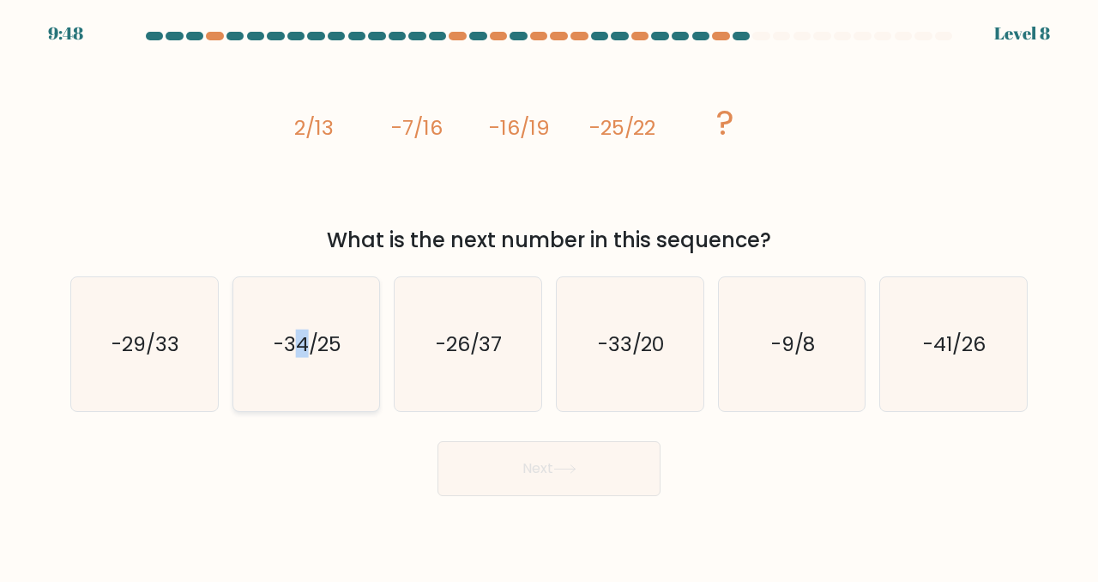
click at [302, 353] on text "-34/25" at bounding box center [308, 344] width 69 height 28
click at [547, 475] on button "Next" at bounding box center [549, 468] width 223 height 55
click at [300, 340] on text "-34/25" at bounding box center [308, 344] width 69 height 28
click at [549, 295] on input "b. -34/25" at bounding box center [549, 293] width 1 height 4
radio input "true"
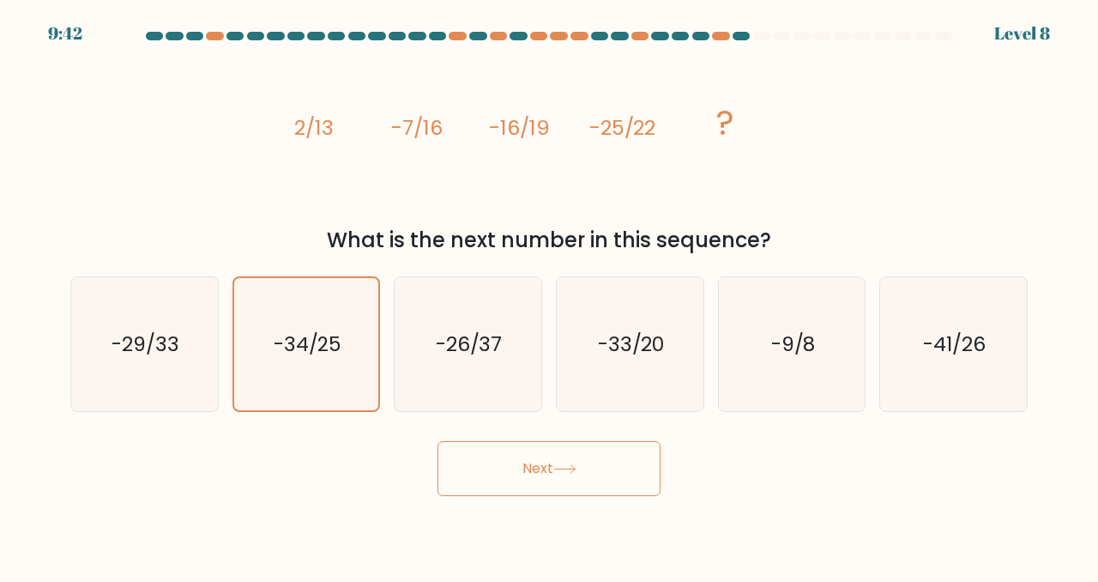
click at [557, 476] on button "Next" at bounding box center [549, 468] width 223 height 55
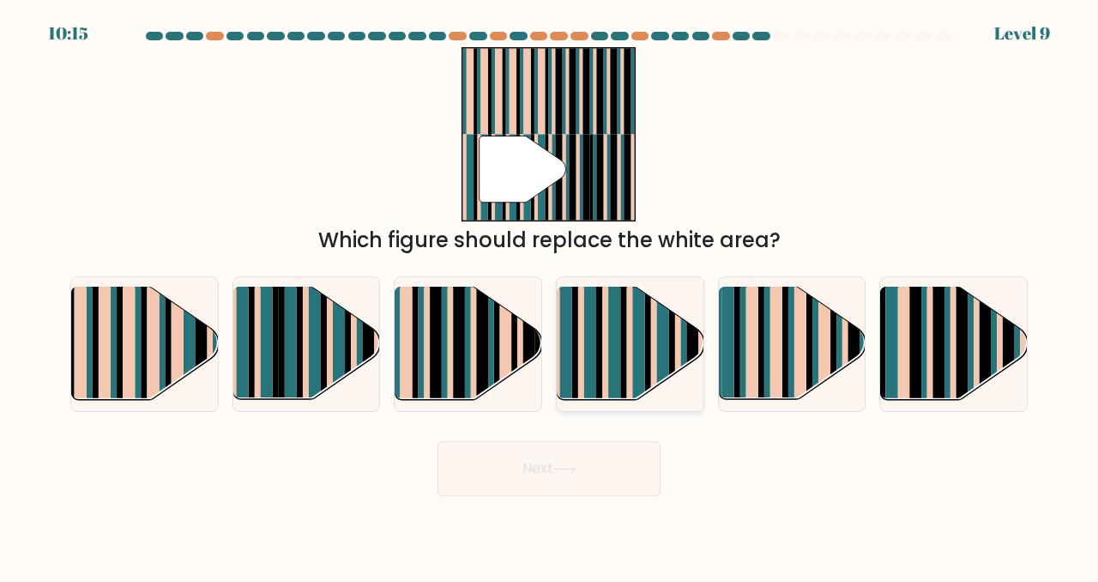
click at [595, 342] on rect at bounding box center [590, 356] width 12 height 145
click at [550, 295] on input "d." at bounding box center [549, 293] width 1 height 4
radio input "true"
click at [565, 473] on icon at bounding box center [564, 468] width 23 height 9
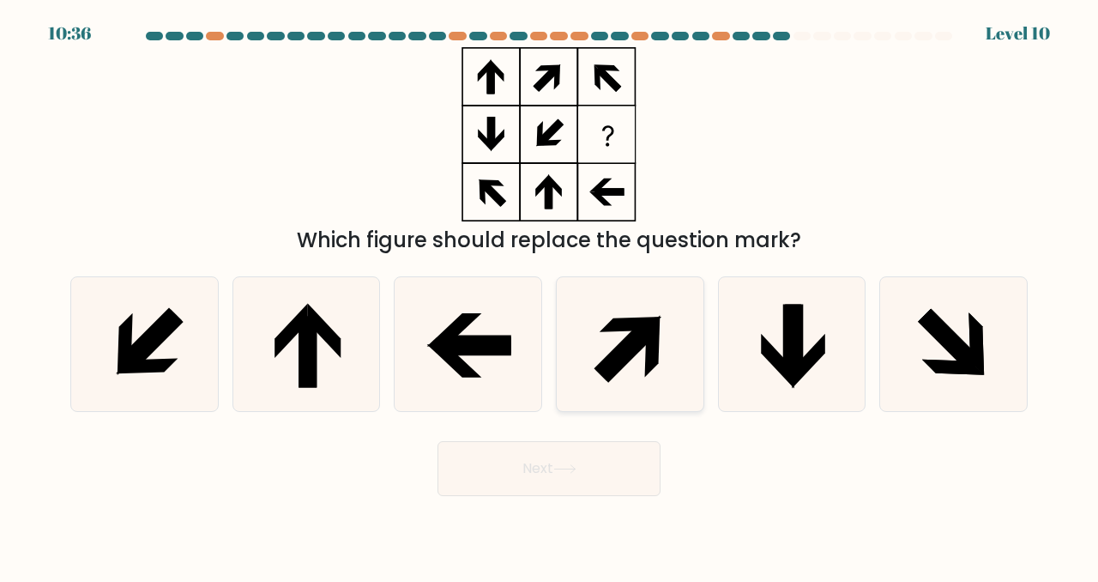
click at [655, 344] on icon at bounding box center [652, 346] width 15 height 63
click at [550, 295] on input "d." at bounding box center [549, 293] width 1 height 4
radio input "true"
click at [568, 473] on icon at bounding box center [564, 468] width 23 height 9
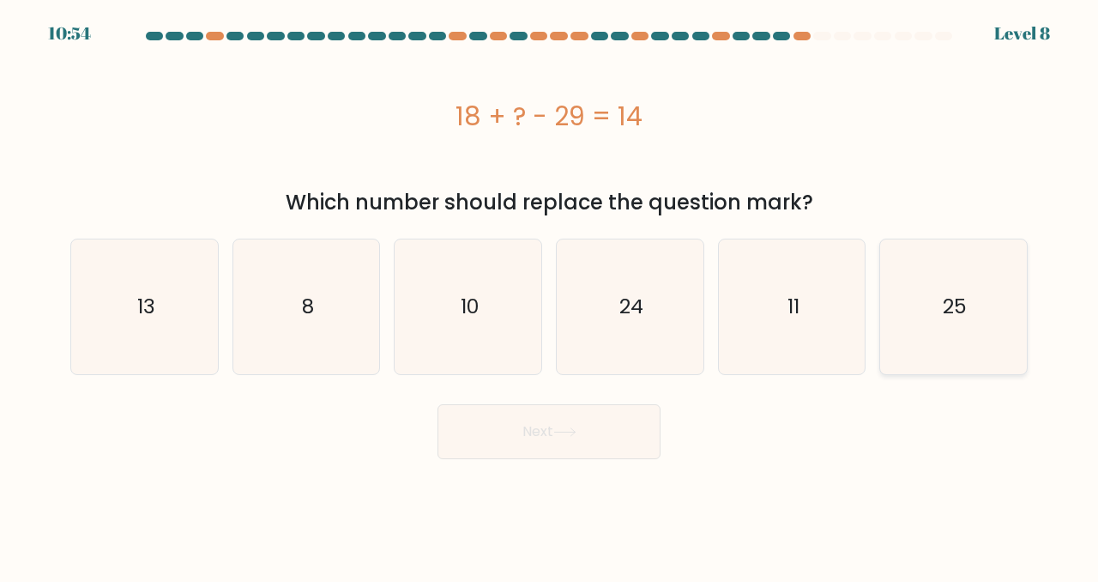
click at [931, 334] on icon "25" at bounding box center [953, 306] width 135 height 135
click at [550, 295] on input "f. 25" at bounding box center [549, 293] width 1 height 4
radio input "true"
click at [542, 437] on button "Next" at bounding box center [549, 431] width 223 height 55
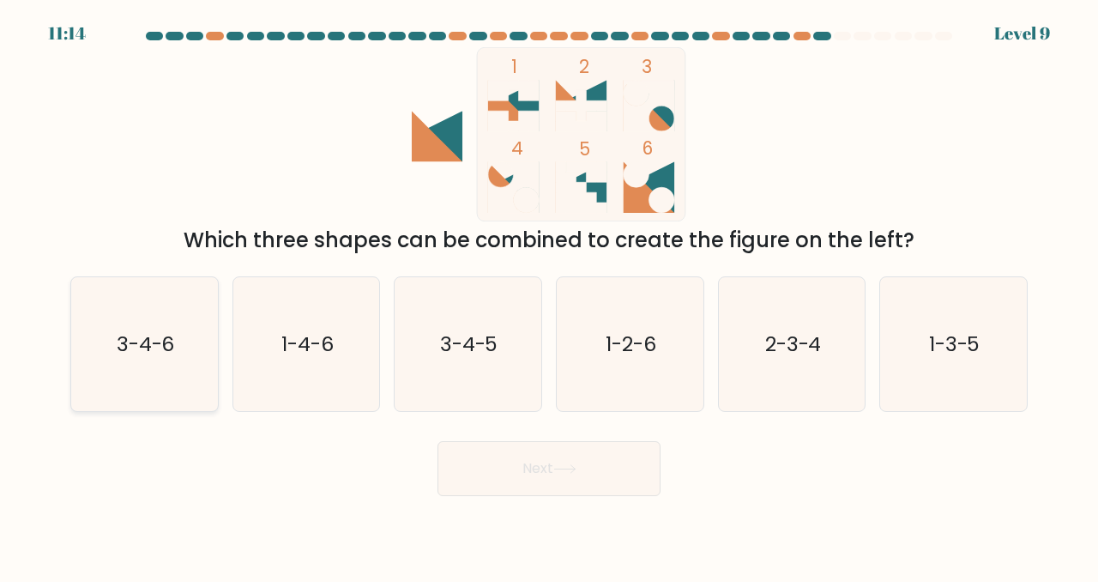
click at [154, 377] on icon "3-4-6" at bounding box center [144, 344] width 135 height 135
click at [549, 295] on input "a. 3-4-6" at bounding box center [549, 293] width 1 height 4
radio input "true"
click at [552, 477] on button "Next" at bounding box center [549, 468] width 223 height 55
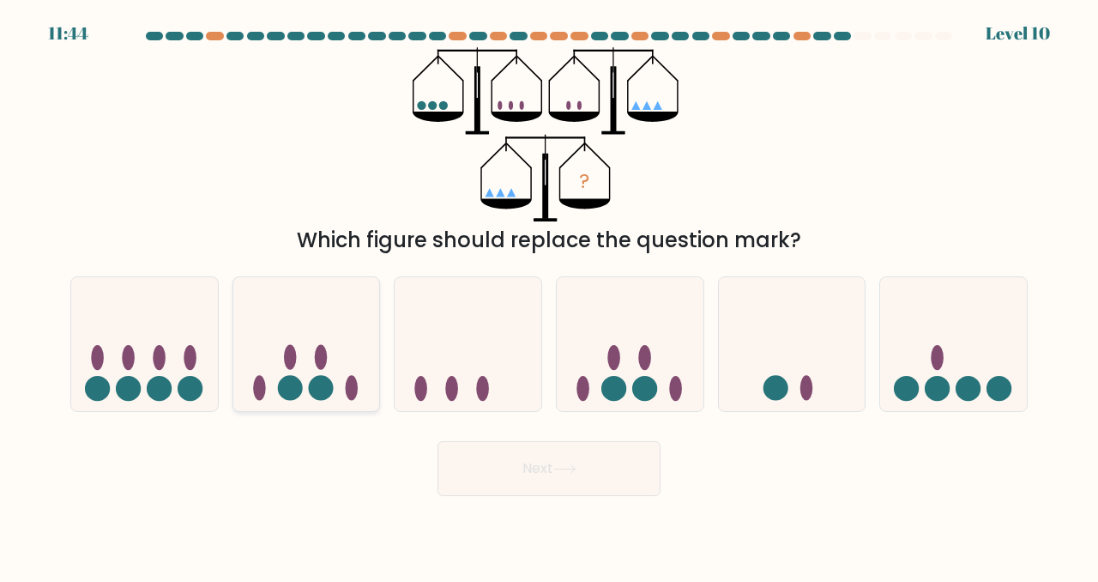
click at [308, 359] on icon at bounding box center [306, 343] width 147 height 121
click at [549, 295] on input "b." at bounding box center [549, 293] width 1 height 4
radio input "true"
click at [577, 472] on icon at bounding box center [564, 468] width 23 height 9
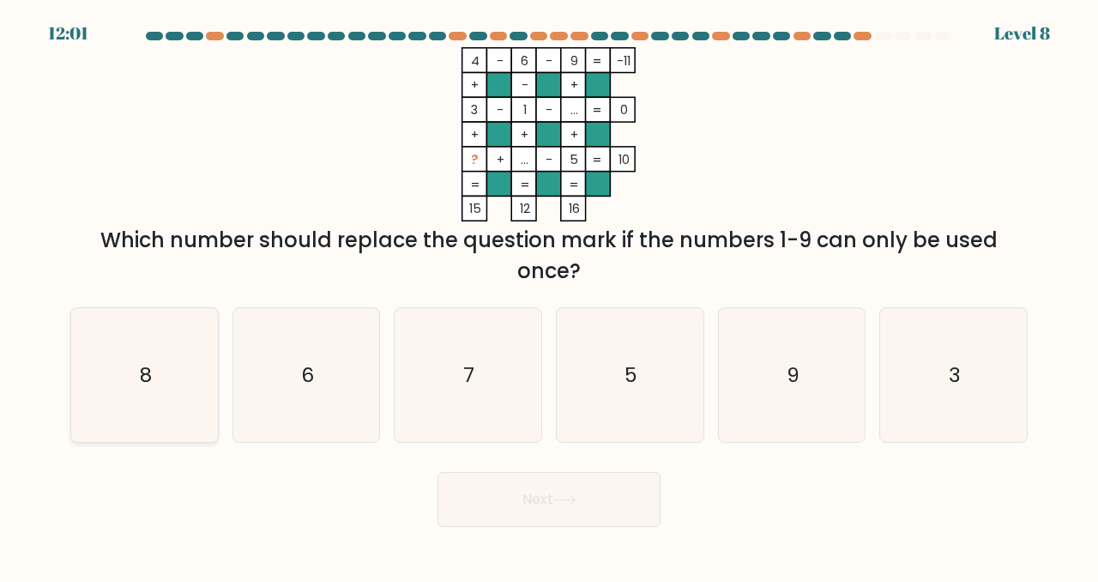
click at [136, 368] on icon "8" at bounding box center [144, 375] width 135 height 135
click at [549, 295] on input "a. 8" at bounding box center [549, 293] width 1 height 4
radio input "true"
click at [541, 500] on button "Next" at bounding box center [549, 499] width 223 height 55
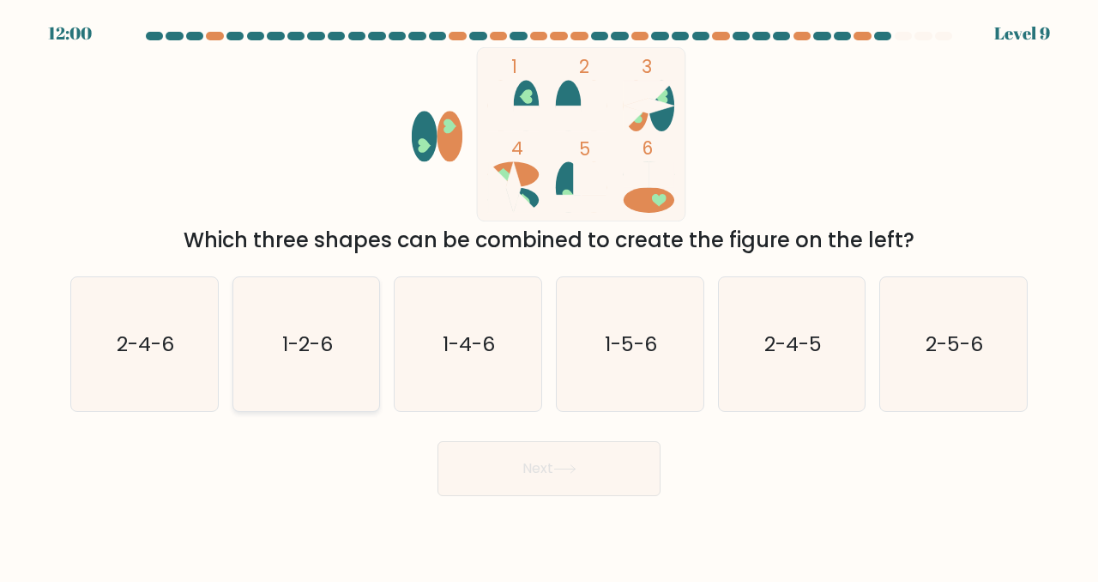
click at [330, 341] on text "1-2-6" at bounding box center [307, 344] width 51 height 28
click at [549, 295] on input "b. 1-2-6" at bounding box center [549, 293] width 1 height 4
radio input "true"
click at [485, 466] on button "Next" at bounding box center [549, 468] width 223 height 55
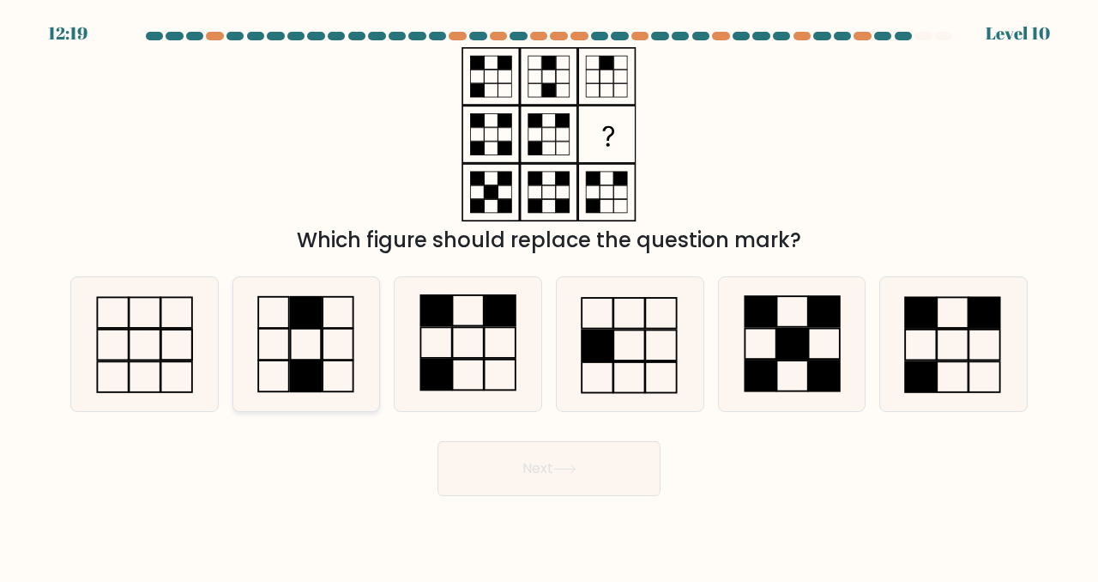
click at [300, 320] on rect at bounding box center [306, 311] width 31 height 31
click at [549, 295] on input "b." at bounding box center [549, 293] width 1 height 4
radio input "true"
click at [516, 476] on button "Next" at bounding box center [549, 468] width 223 height 55
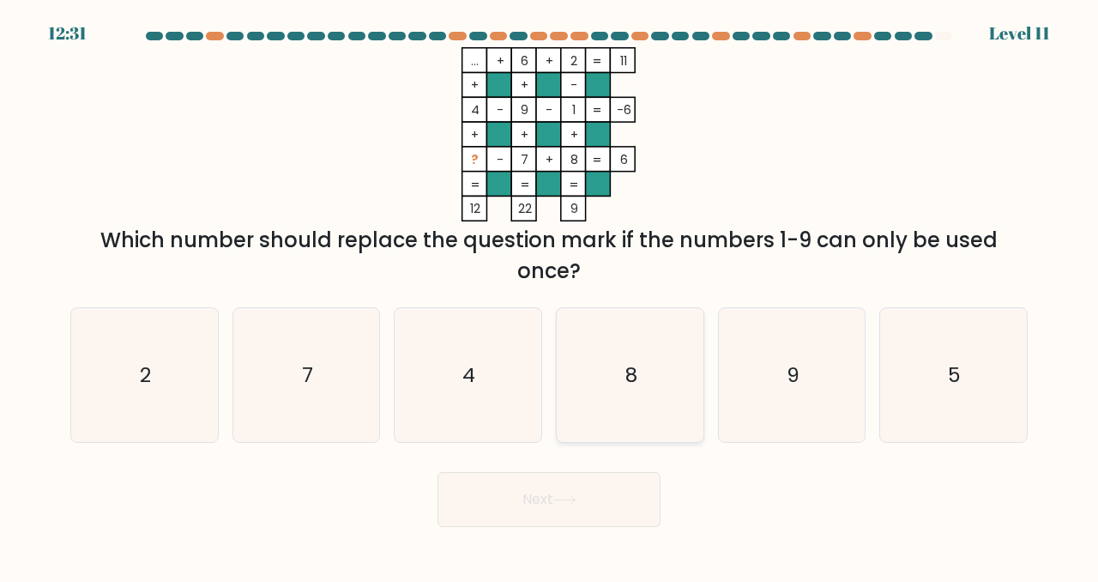
click at [638, 379] on icon "8" at bounding box center [630, 375] width 135 height 135
click at [550, 295] on input "d. 8" at bounding box center [549, 293] width 1 height 4
radio input "true"
click at [530, 499] on button "Next" at bounding box center [549, 499] width 223 height 55
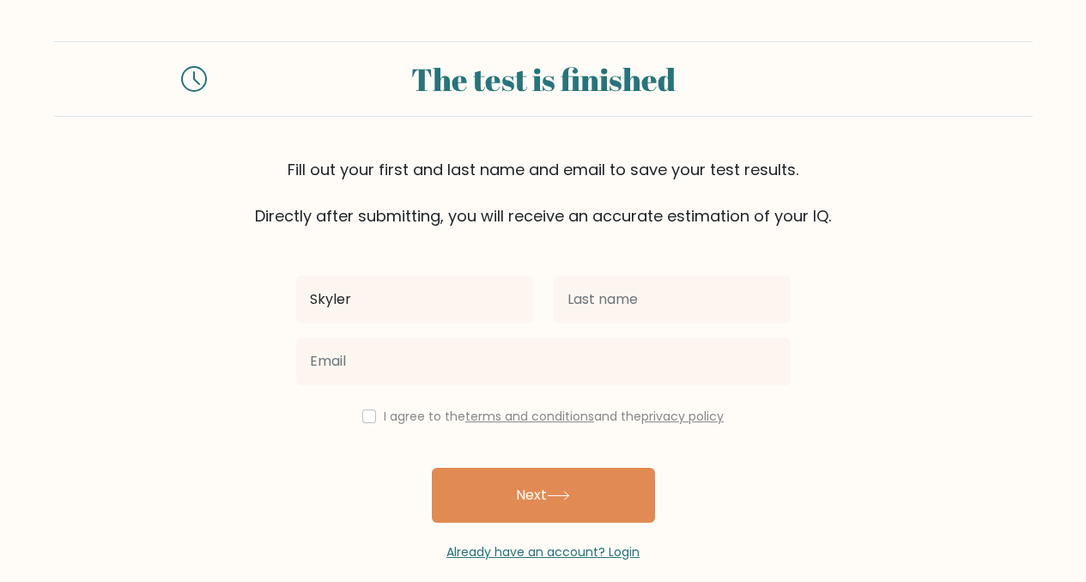
type input "Skyler"
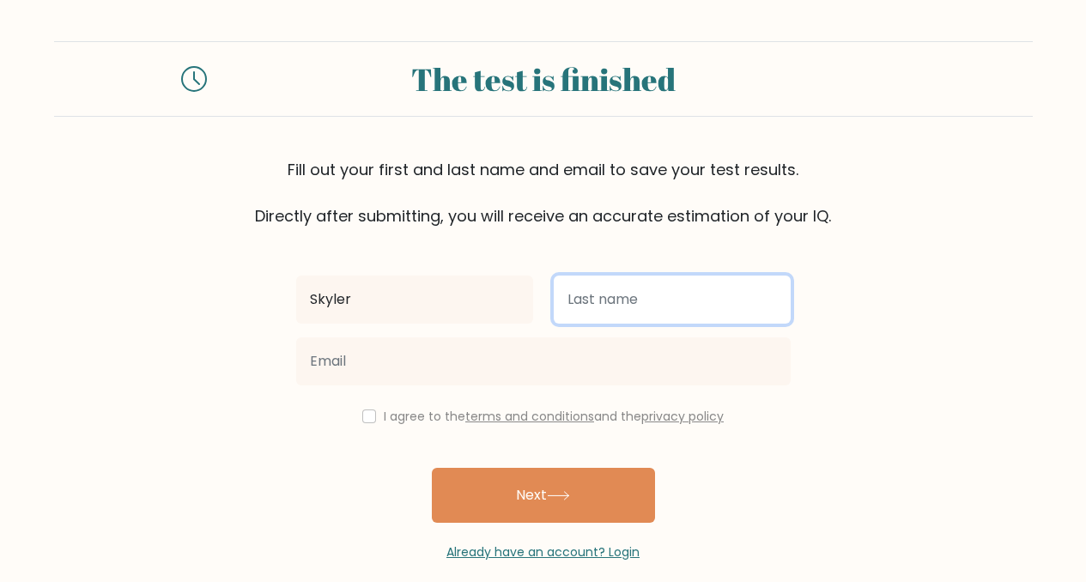
click at [638, 288] on input "text" at bounding box center [671, 299] width 237 height 48
type input "Cook"
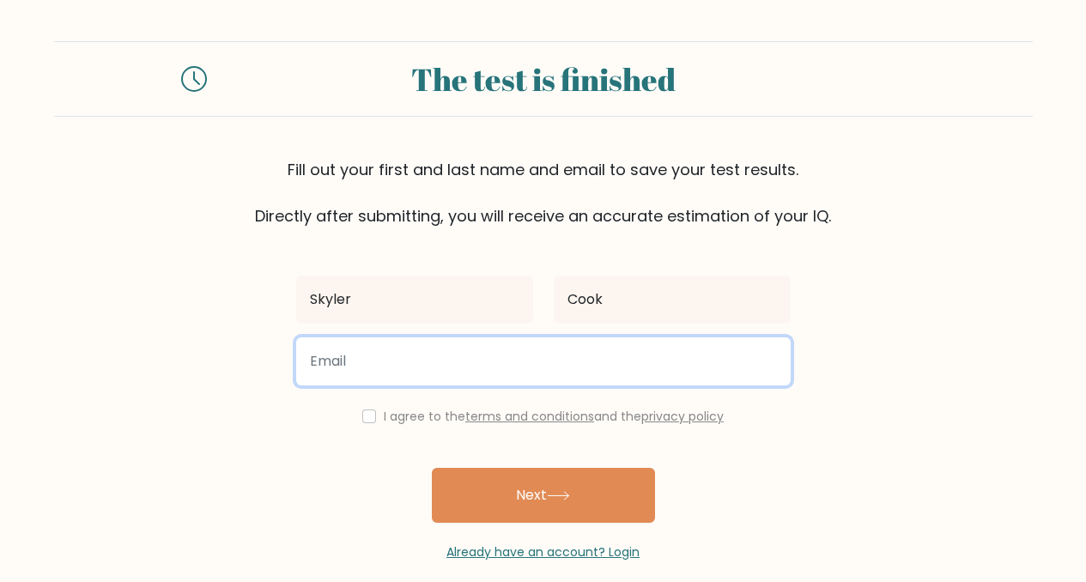
click at [368, 376] on input "email" at bounding box center [543, 361] width 494 height 48
type input "[EMAIL_ADDRESS][DOMAIN_NAME]"
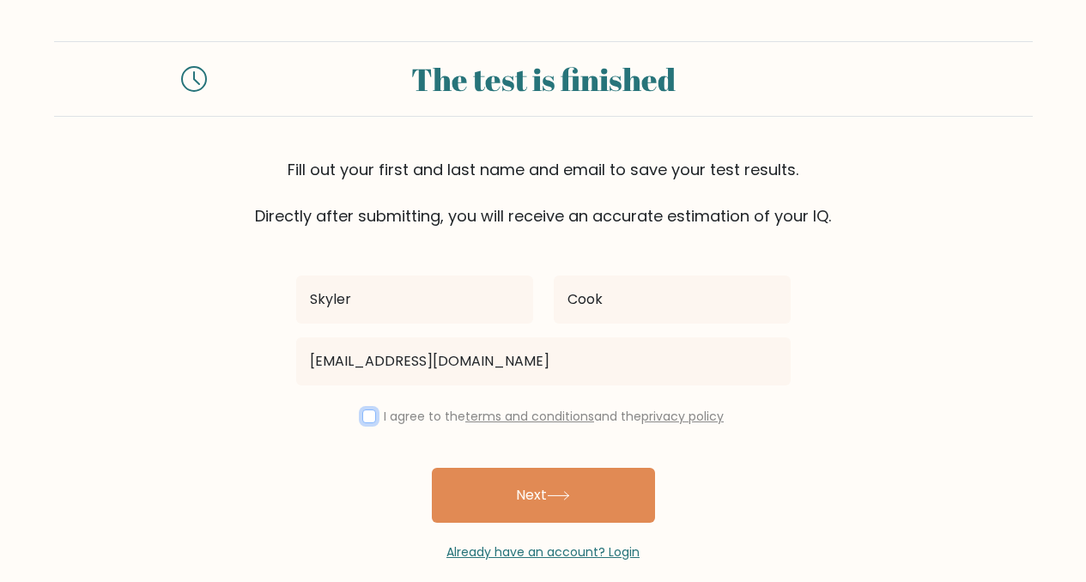
click at [367, 415] on input "checkbox" at bounding box center [369, 416] width 14 height 14
checkbox input "true"
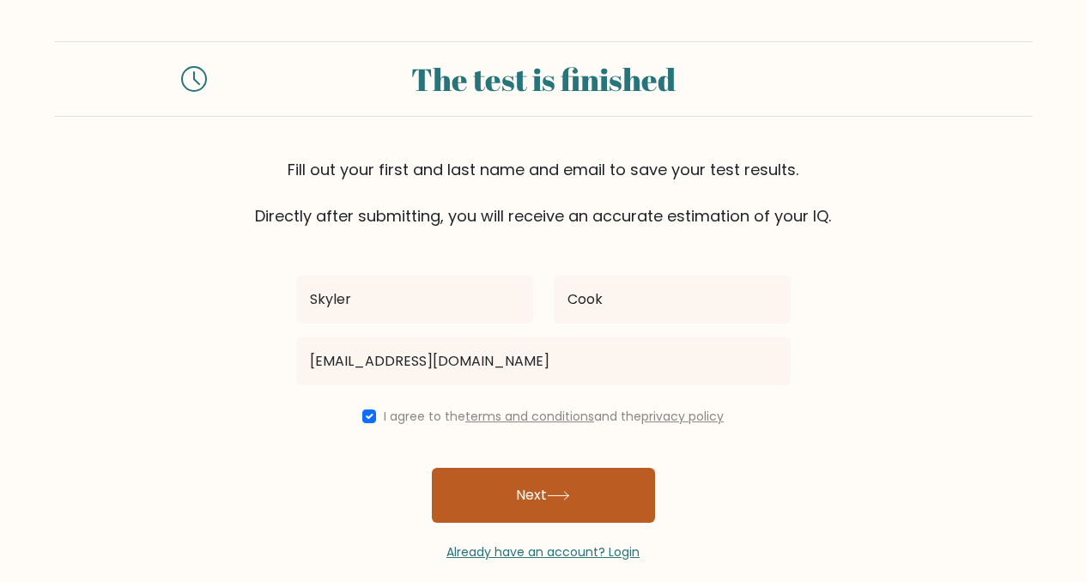
click at [537, 493] on button "Next" at bounding box center [543, 495] width 223 height 55
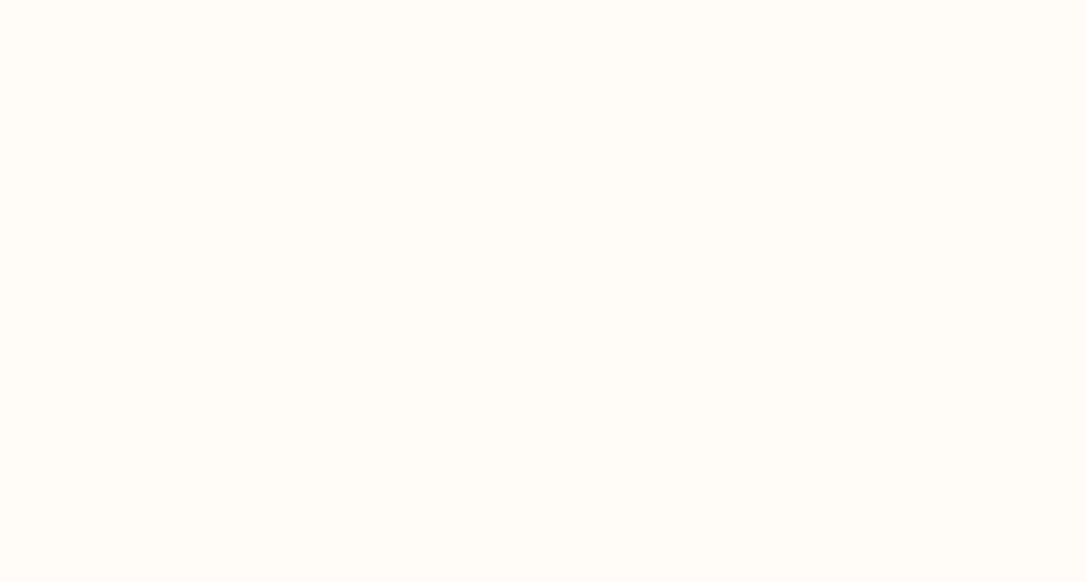
select select "US"
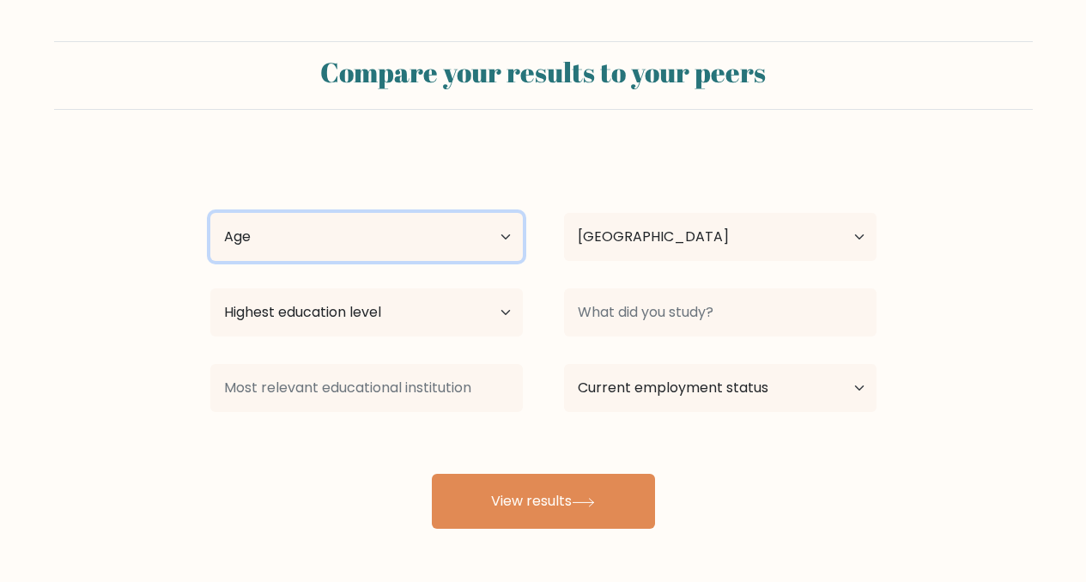
click at [467, 240] on select "Age Under [DEMOGRAPHIC_DATA] [DEMOGRAPHIC_DATA] [DEMOGRAPHIC_DATA] [DEMOGRAPHIC…" at bounding box center [366, 237] width 312 height 48
select select "18_24"
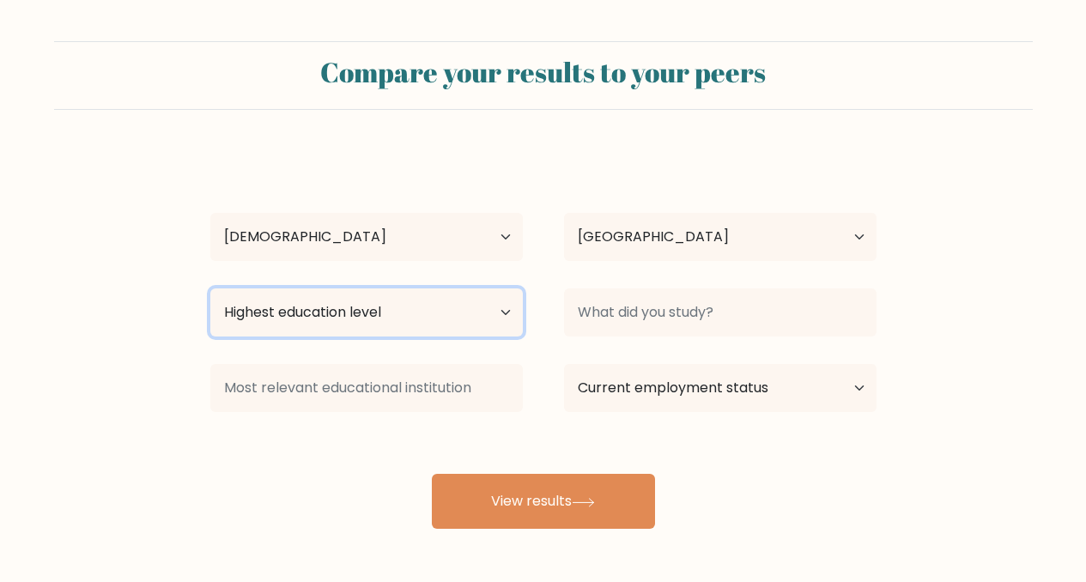
click at [389, 315] on select "Highest education level No schooling Primary Lower Secondary Upper Secondary Oc…" at bounding box center [366, 312] width 312 height 48
select select "upper_secondary"
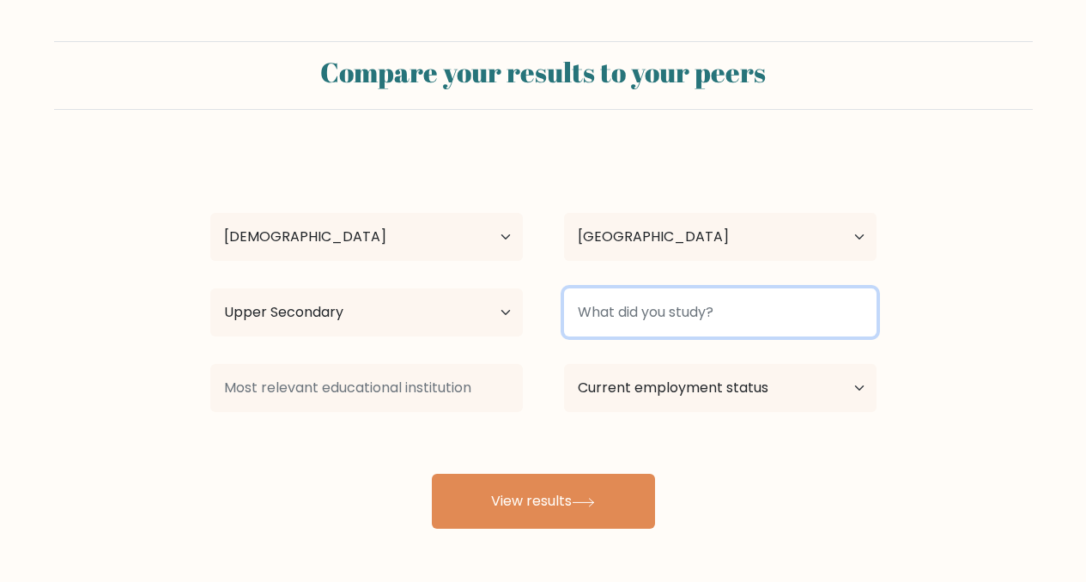
click at [662, 314] on input at bounding box center [720, 312] width 312 height 48
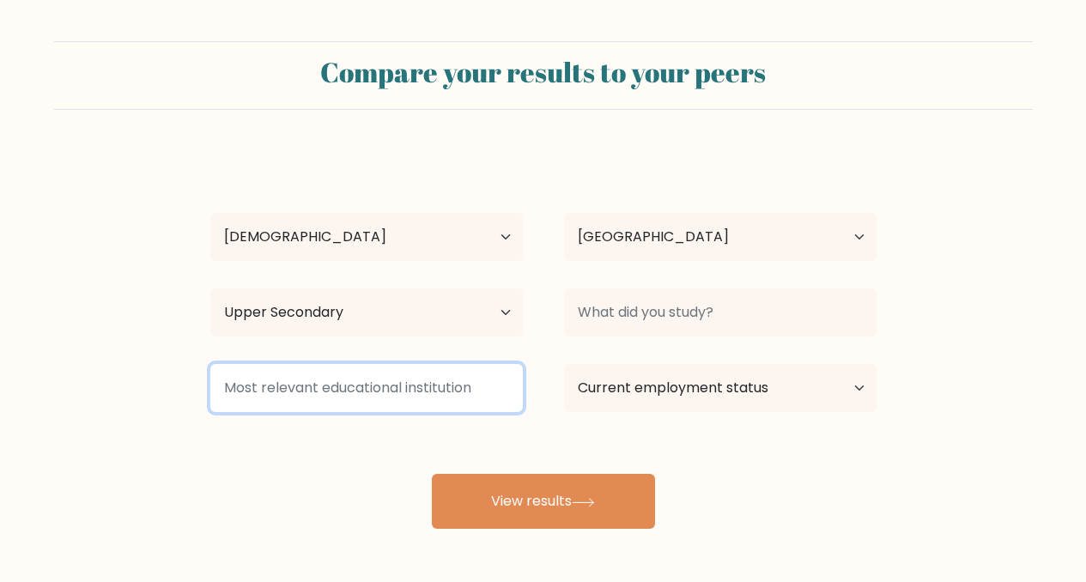
click at [400, 402] on input at bounding box center [366, 388] width 312 height 48
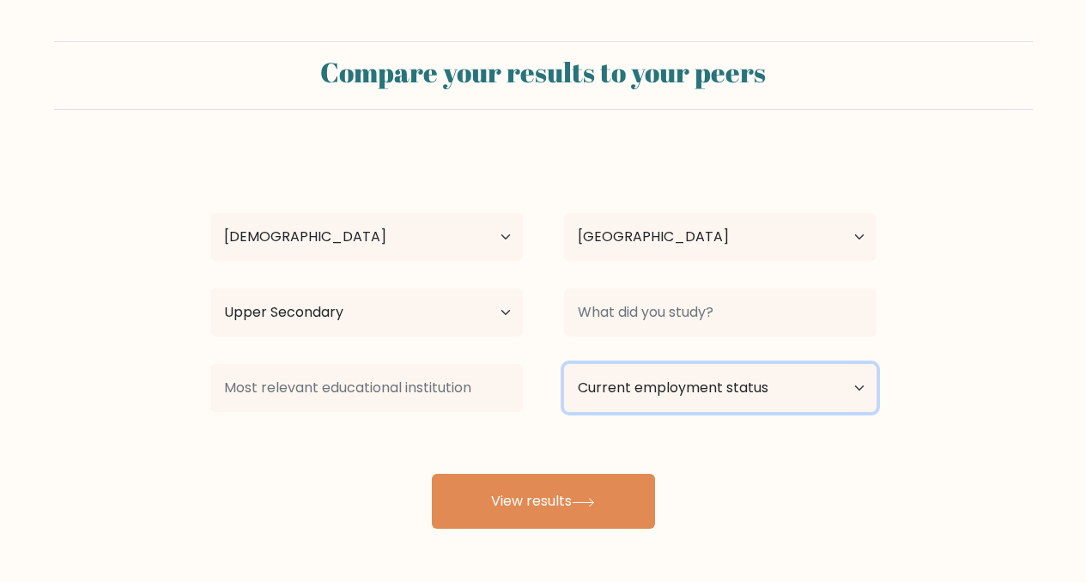
click at [633, 392] on select "Current employment status Employed Student Retired Other / prefer not to answer" at bounding box center [720, 388] width 312 height 48
select select "employed"
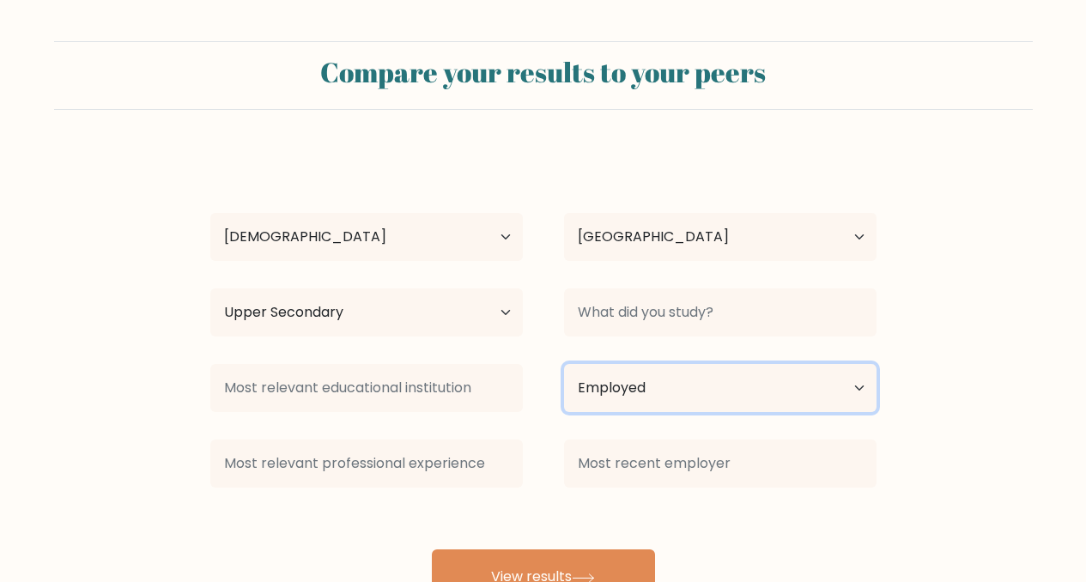
scroll to position [69, 0]
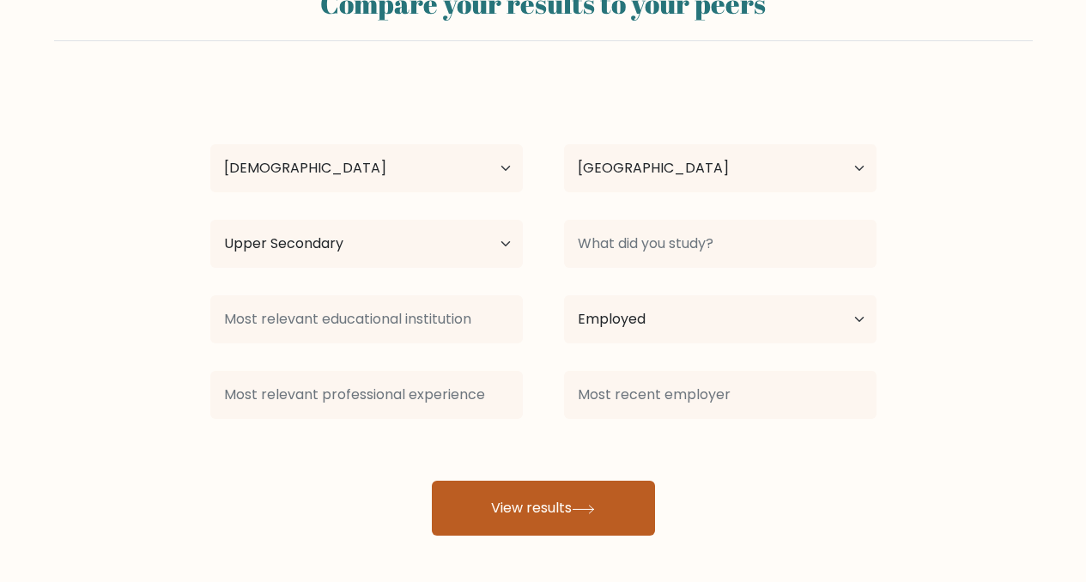
click at [524, 511] on button "View results" at bounding box center [543, 508] width 223 height 55
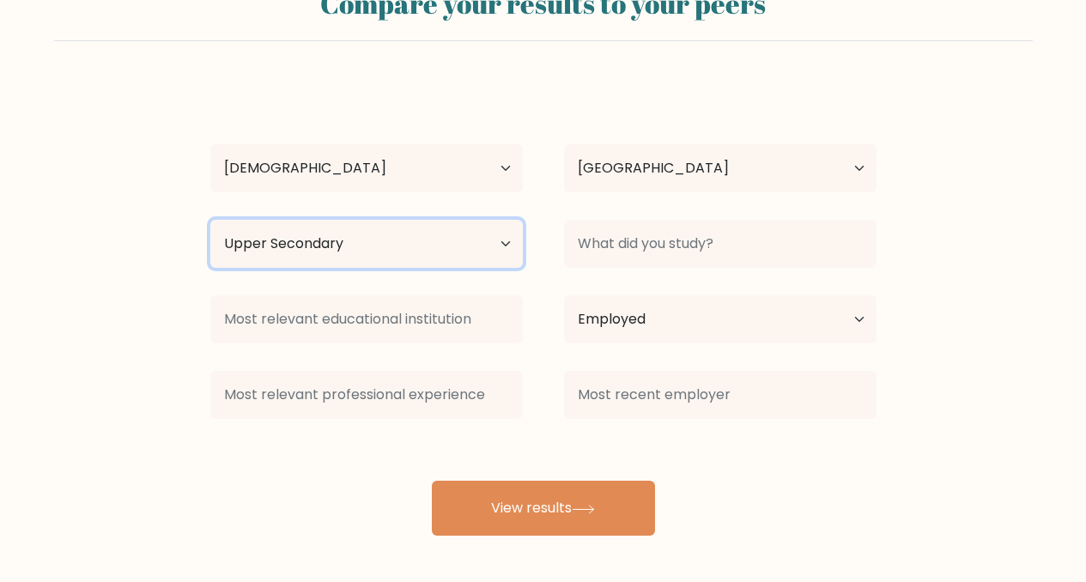
click at [469, 239] on select "Highest education level No schooling Primary Lower Secondary Upper Secondary Oc…" at bounding box center [366, 244] width 312 height 48
select select "bachelors_degree"
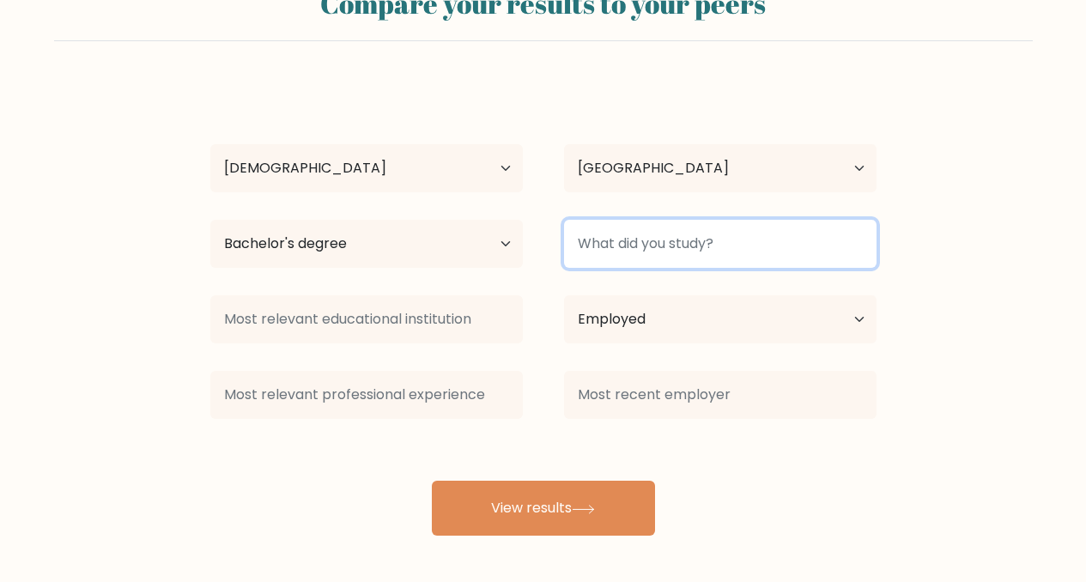
click at [647, 248] on input at bounding box center [720, 244] width 312 height 48
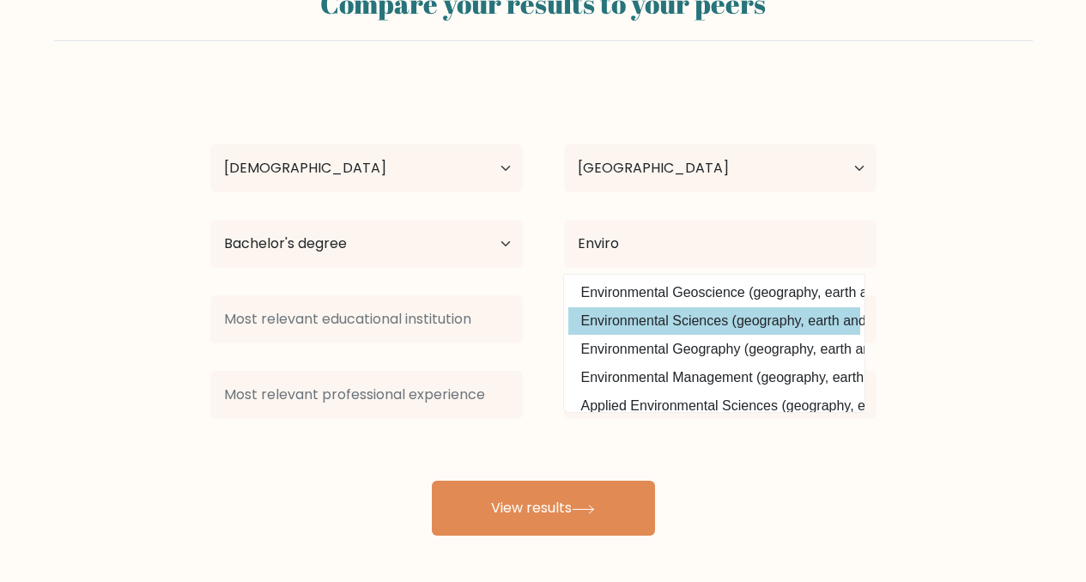
click at [700, 321] on div "[PERSON_NAME] Age Under [DEMOGRAPHIC_DATA] [DEMOGRAPHIC_DATA] [DEMOGRAPHIC_DATA…" at bounding box center [543, 308] width 686 height 453
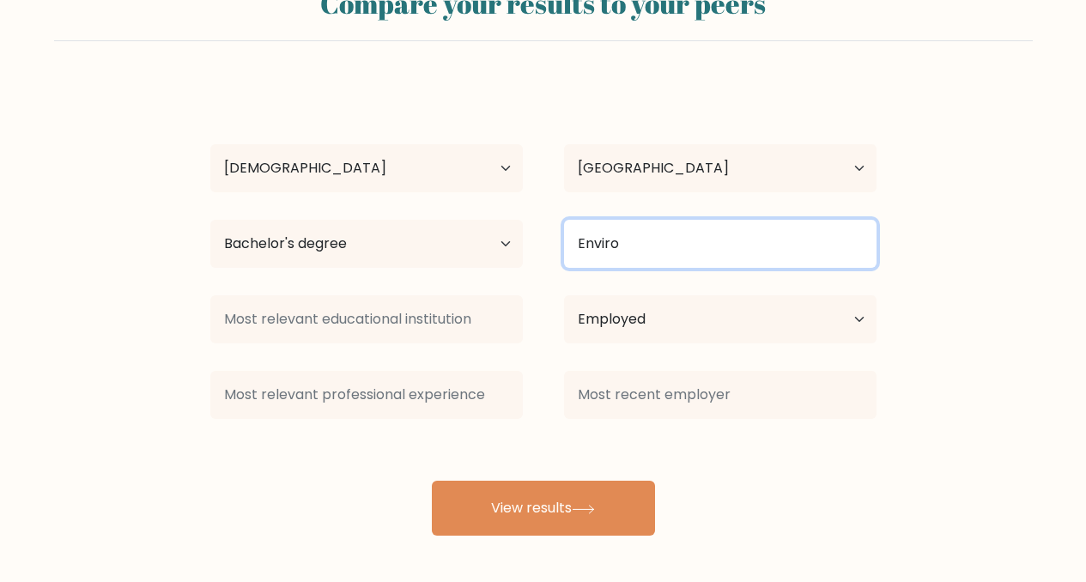
click at [638, 257] on input "Enviro" at bounding box center [720, 244] width 312 height 48
type input "Enviro"
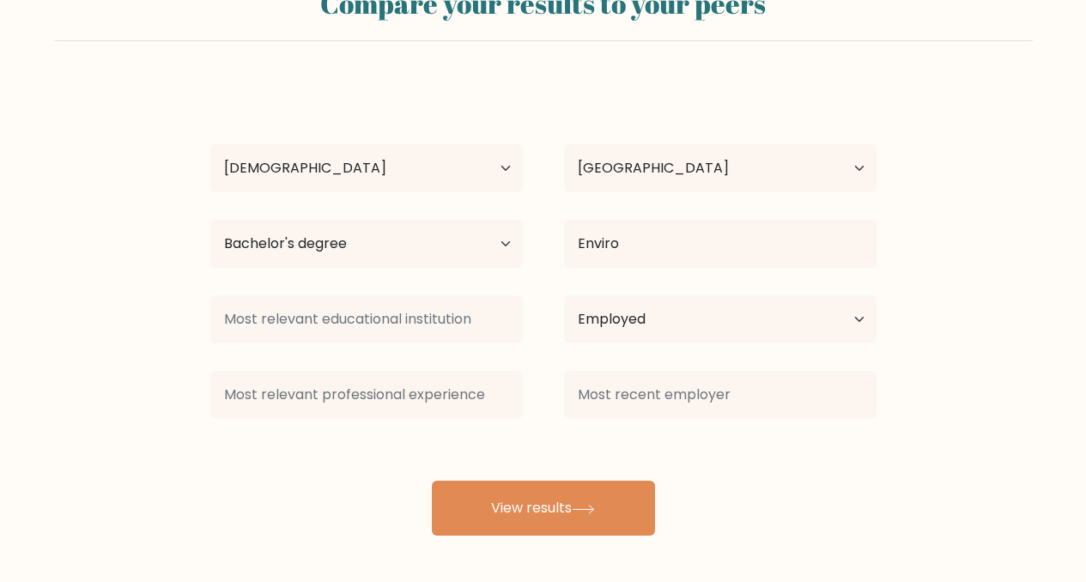
click at [653, 321] on div "[PERSON_NAME] Age Under [DEMOGRAPHIC_DATA] [DEMOGRAPHIC_DATA] [DEMOGRAPHIC_DATA…" at bounding box center [543, 308] width 686 height 453
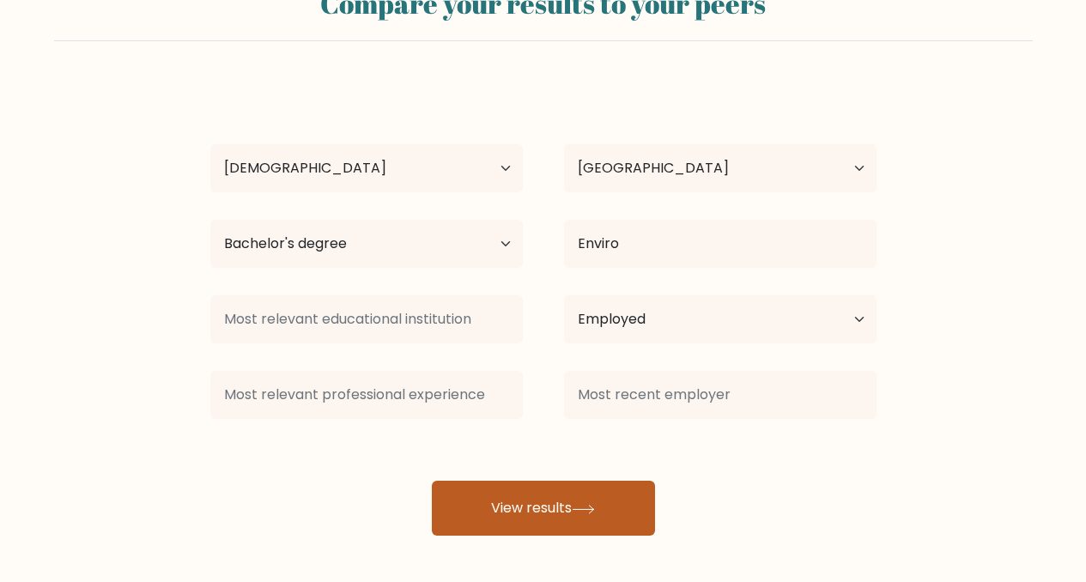
click at [594, 515] on button "View results" at bounding box center [543, 508] width 223 height 55
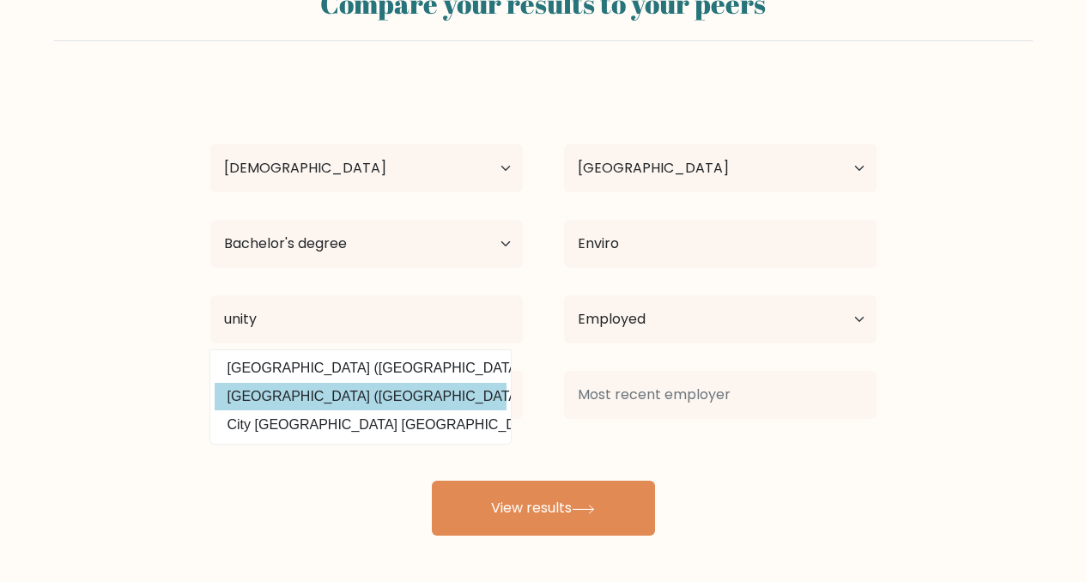
click at [380, 402] on div "[PERSON_NAME] Age Under [DEMOGRAPHIC_DATA] [DEMOGRAPHIC_DATA] [DEMOGRAPHIC_DATA…" at bounding box center [543, 308] width 686 height 453
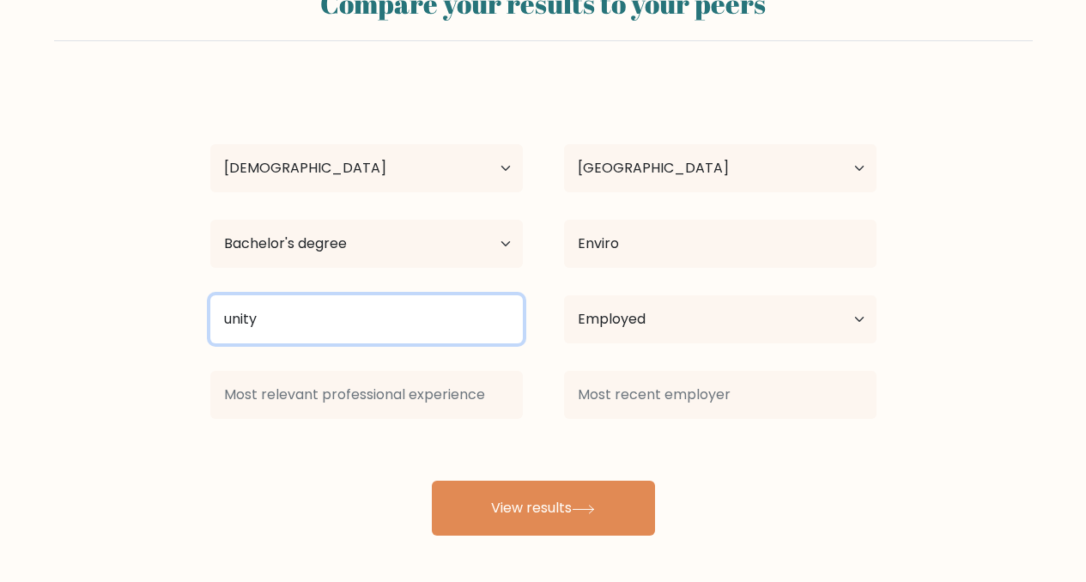
click at [312, 320] on input "unity" at bounding box center [366, 319] width 312 height 48
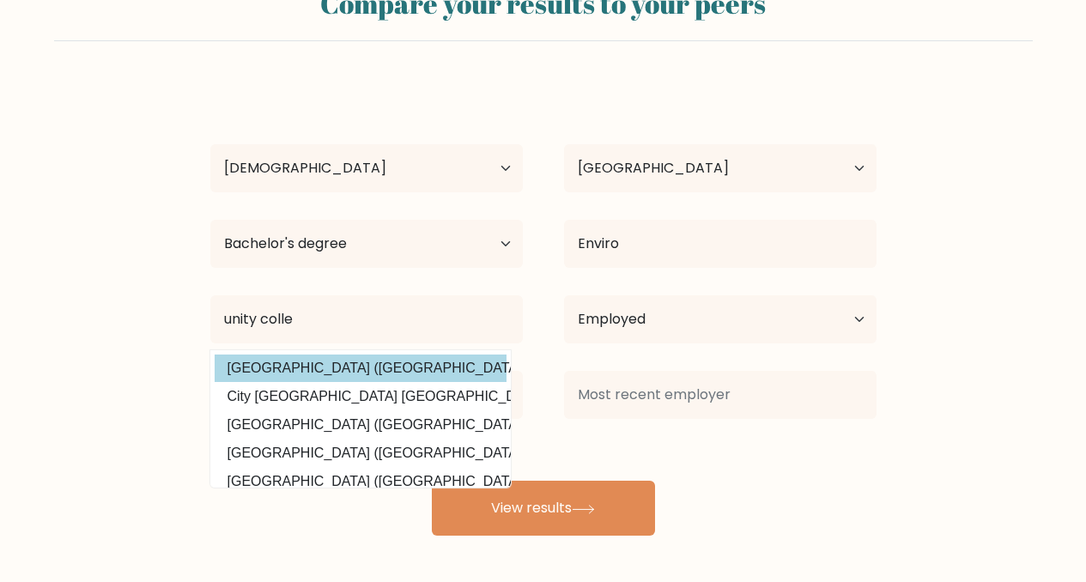
click at [346, 366] on div "[PERSON_NAME] Age Under [DEMOGRAPHIC_DATA] [DEMOGRAPHIC_DATA] [DEMOGRAPHIC_DATA…" at bounding box center [543, 308] width 686 height 453
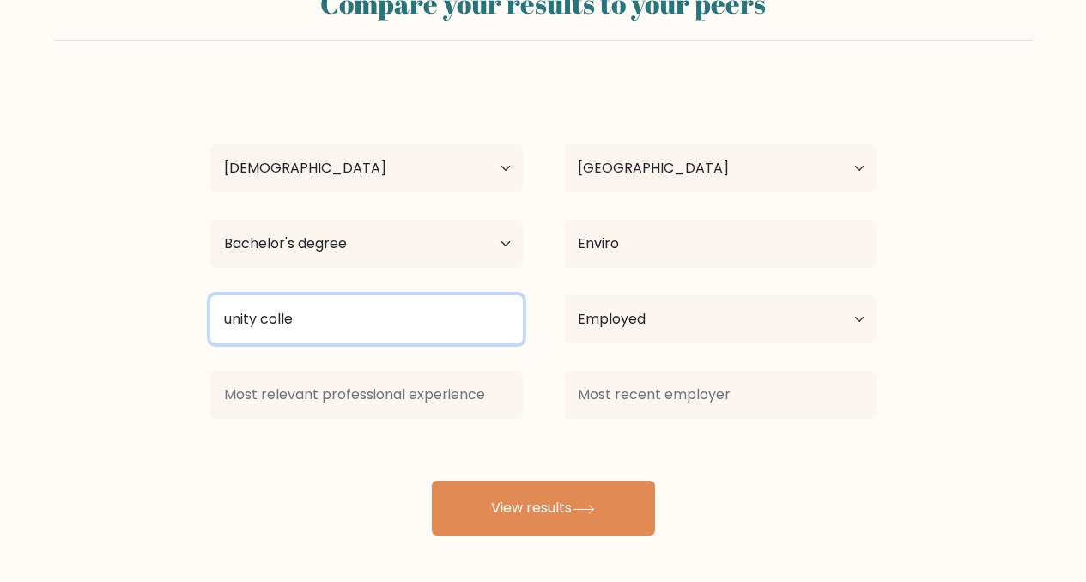
click at [336, 336] on input "unity colle" at bounding box center [366, 319] width 312 height 48
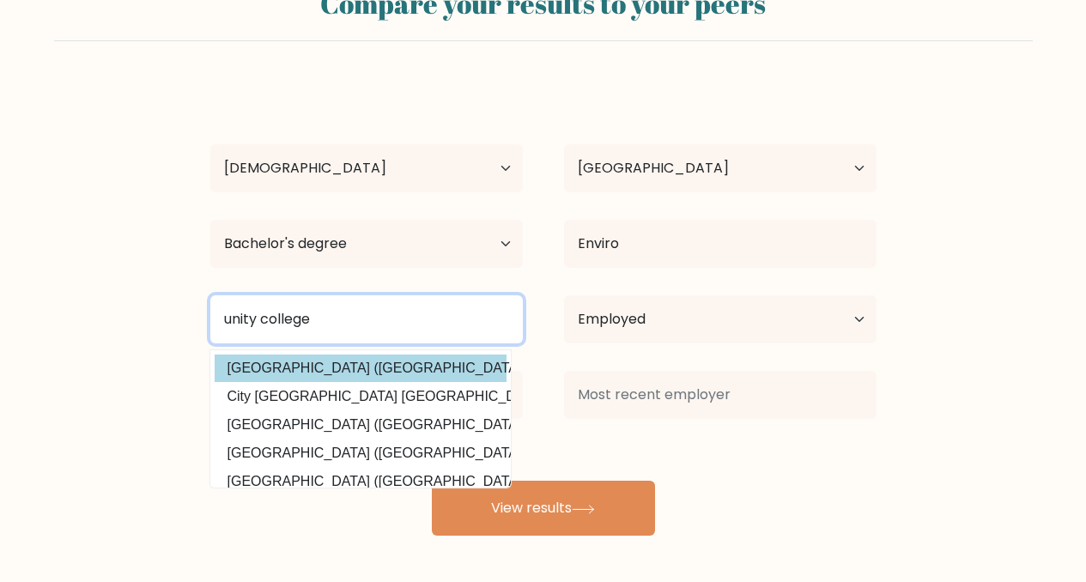
type input "unity college"
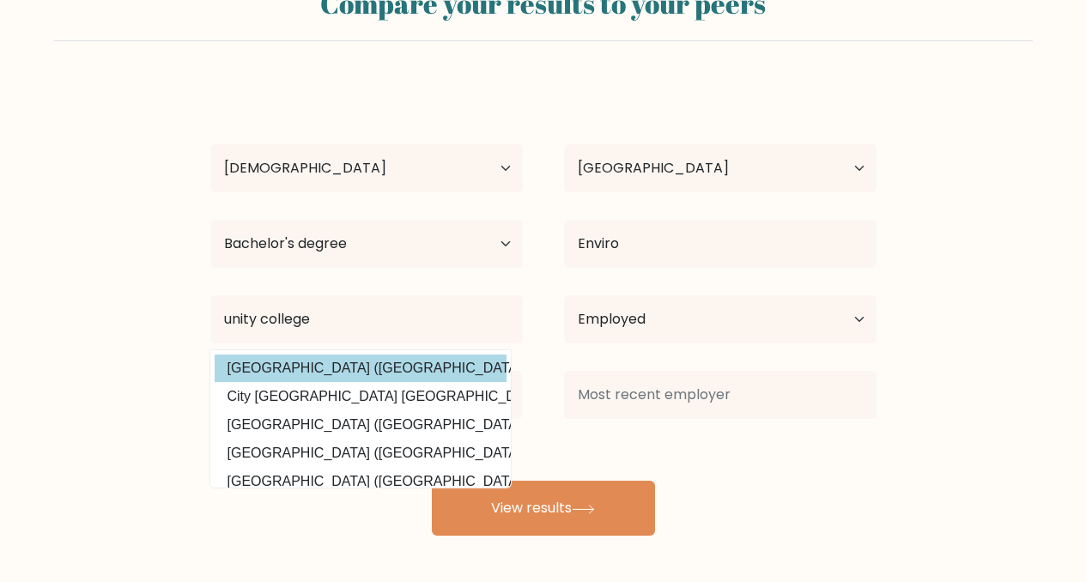
click at [375, 369] on div "[PERSON_NAME] Age Under [DEMOGRAPHIC_DATA] [DEMOGRAPHIC_DATA] [DEMOGRAPHIC_DATA…" at bounding box center [543, 308] width 686 height 453
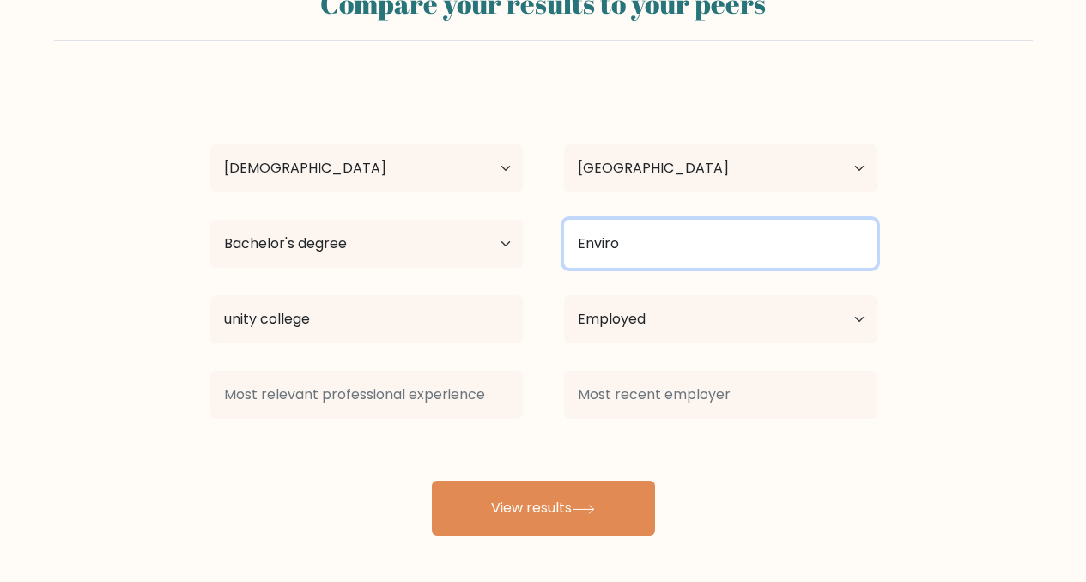
click at [658, 234] on input "Enviro" at bounding box center [720, 244] width 312 height 48
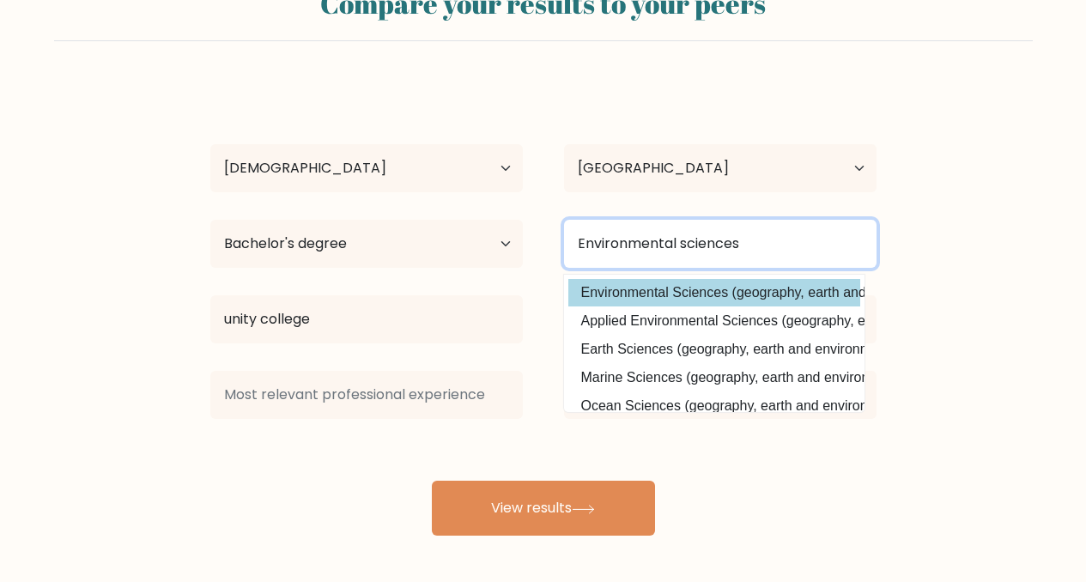
type input "Environmental sciences"
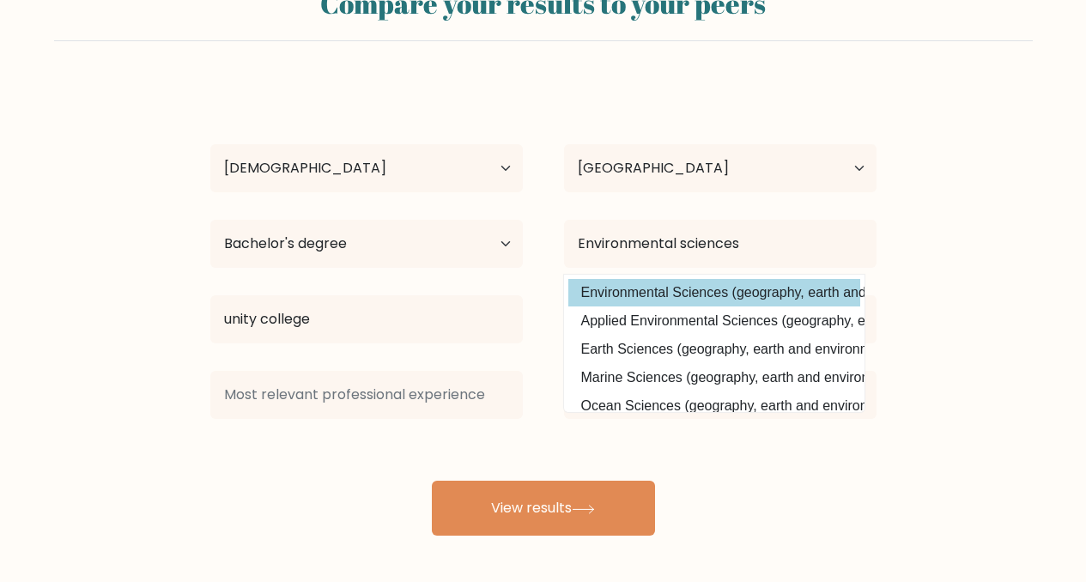
click at [717, 289] on div "[PERSON_NAME] Age Under [DEMOGRAPHIC_DATA] [DEMOGRAPHIC_DATA] [DEMOGRAPHIC_DATA…" at bounding box center [543, 308] width 686 height 453
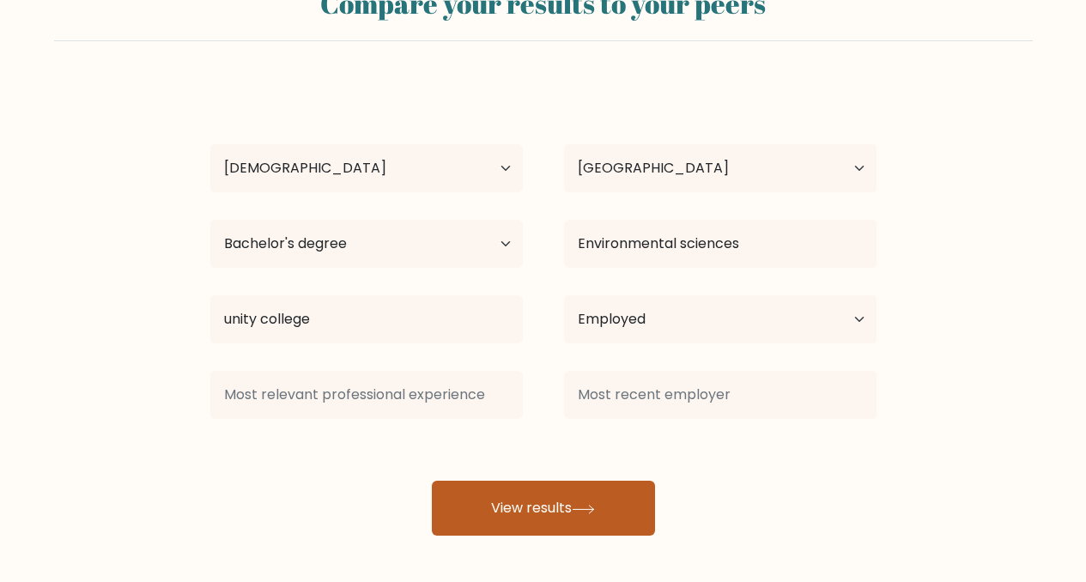
click at [566, 521] on button "View results" at bounding box center [543, 508] width 223 height 55
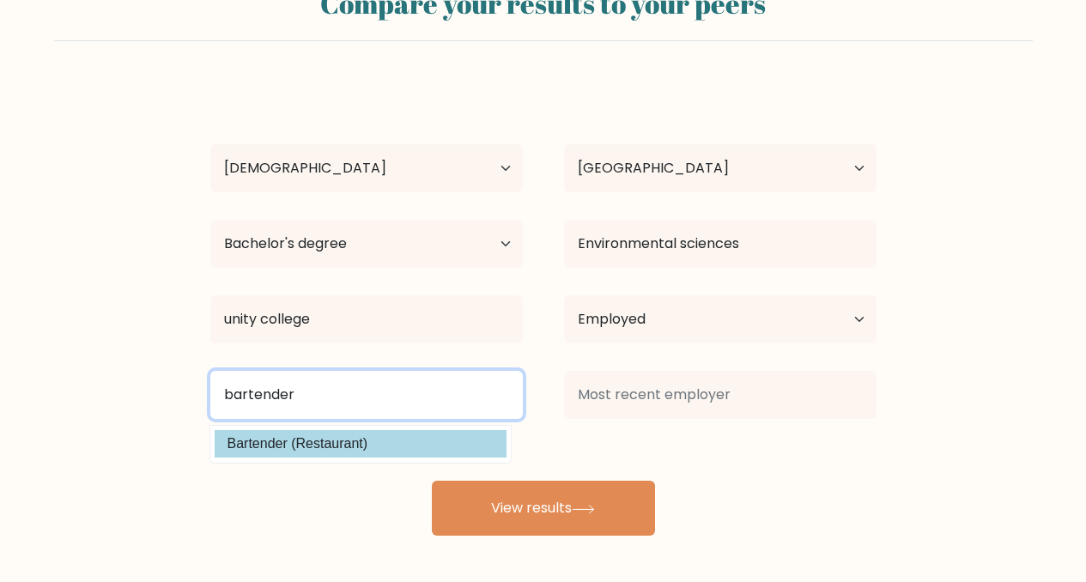
type input "bartender"
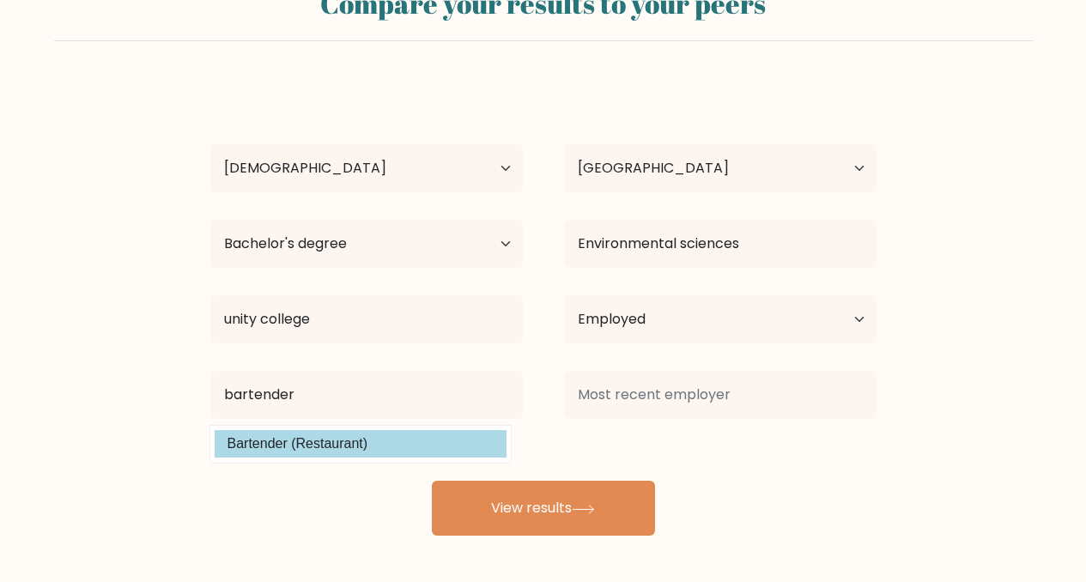
click at [348, 439] on div "[PERSON_NAME] Age Under [DEMOGRAPHIC_DATA] [DEMOGRAPHIC_DATA] [DEMOGRAPHIC_DATA…" at bounding box center [543, 308] width 686 height 453
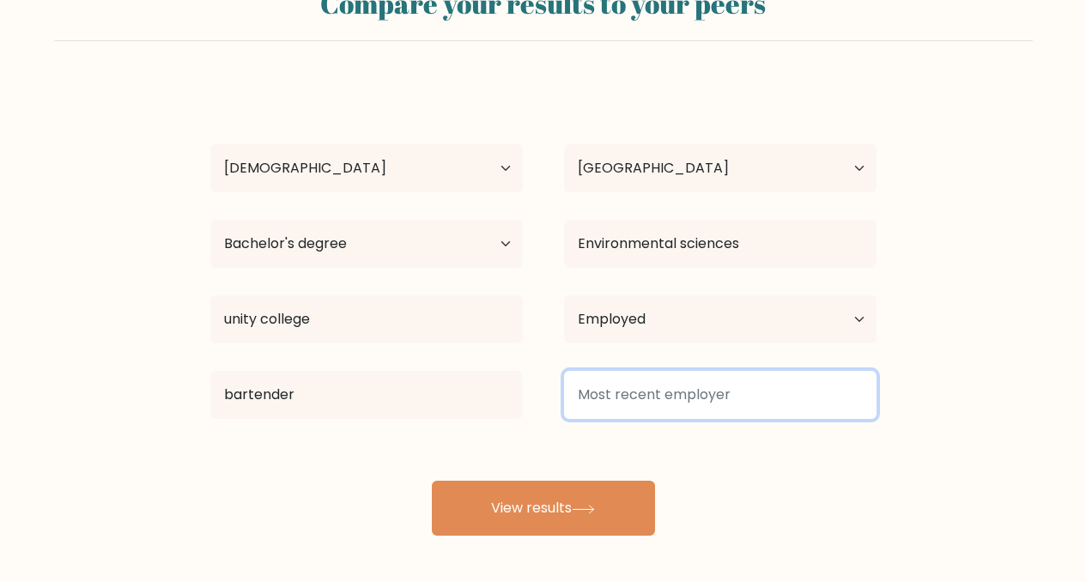
click at [645, 385] on input at bounding box center [720, 395] width 312 height 48
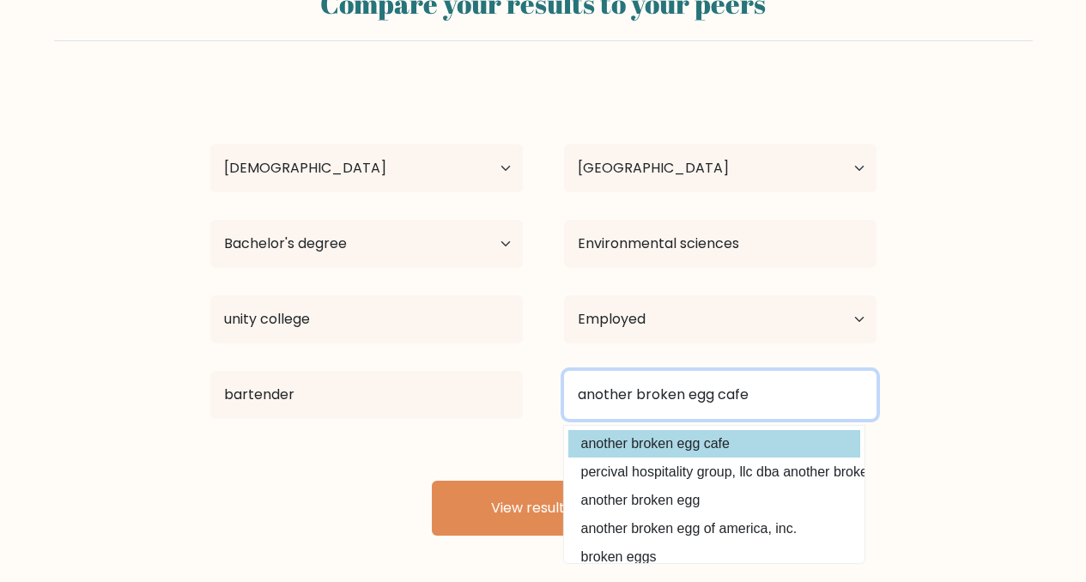
type input "another broken egg cafe"
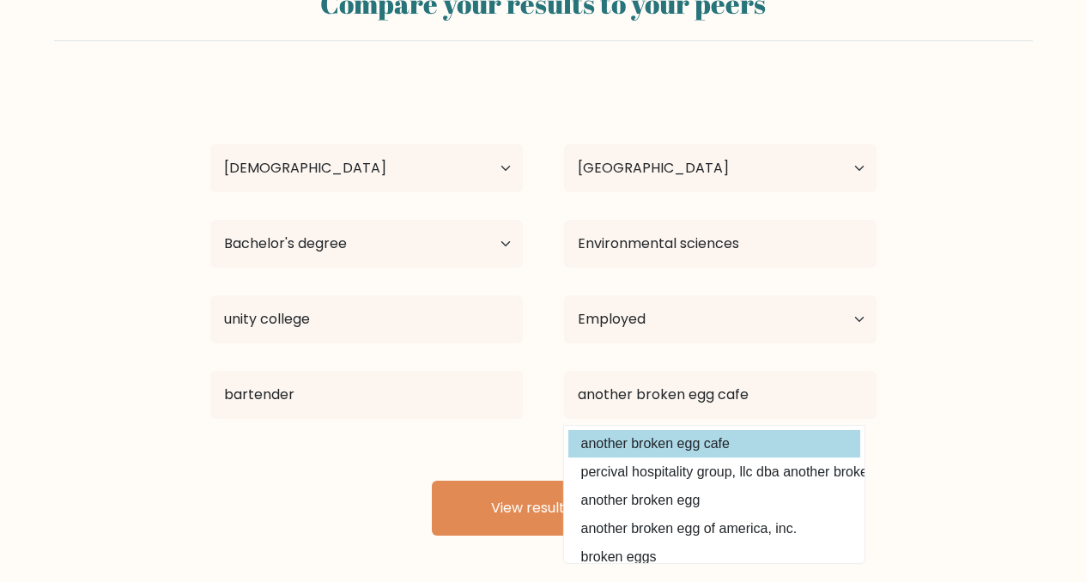
click at [725, 449] on div "[PERSON_NAME] Age Under [DEMOGRAPHIC_DATA] [DEMOGRAPHIC_DATA] [DEMOGRAPHIC_DATA…" at bounding box center [543, 308] width 686 height 453
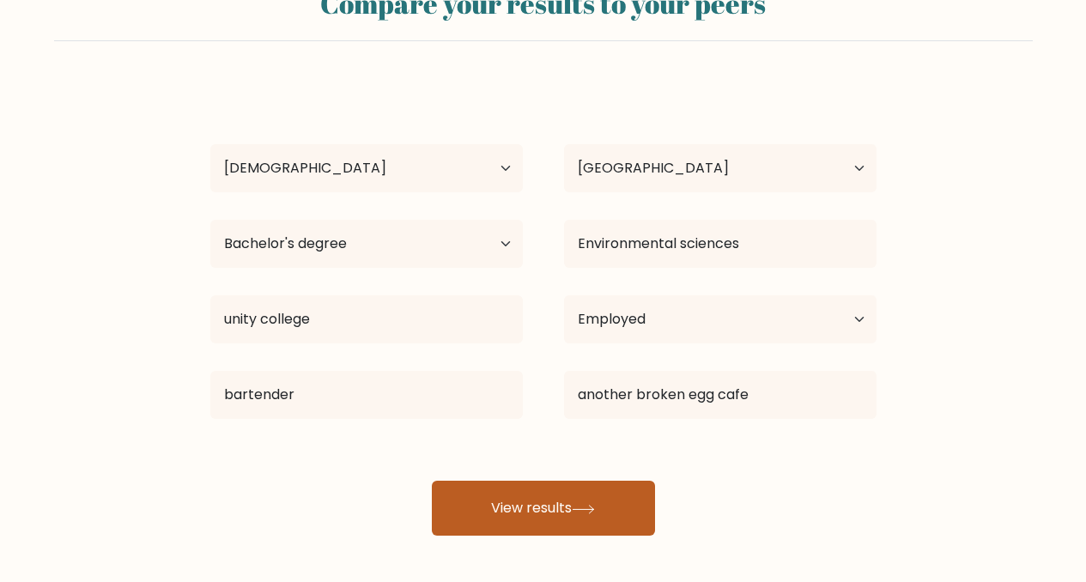
click at [589, 513] on icon at bounding box center [583, 509] width 23 height 9
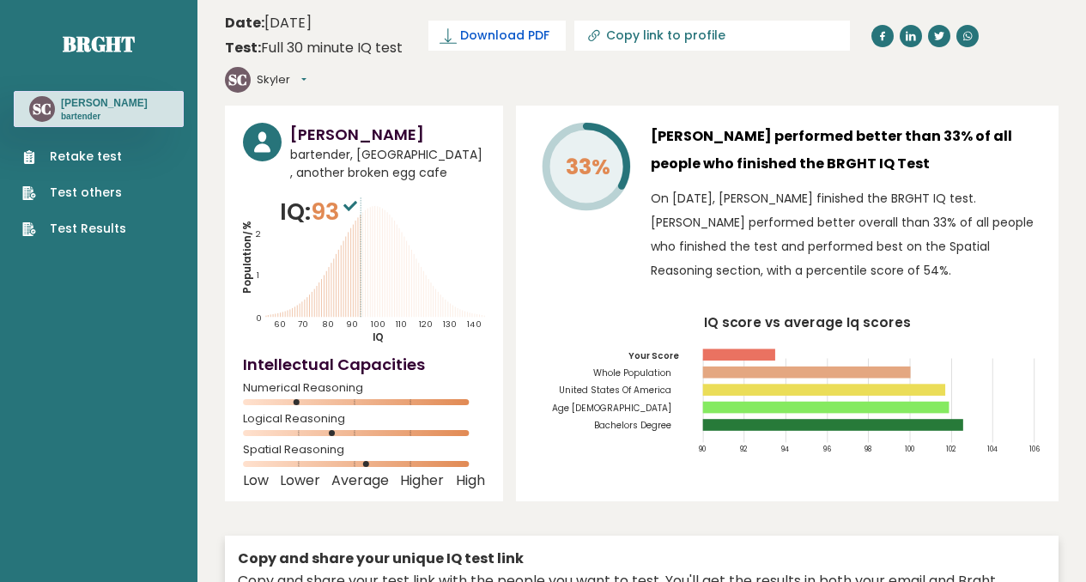
click at [521, 33] on span "Download PDF" at bounding box center [504, 36] width 89 height 18
